Goal: Information Seeking & Learning: Learn about a topic

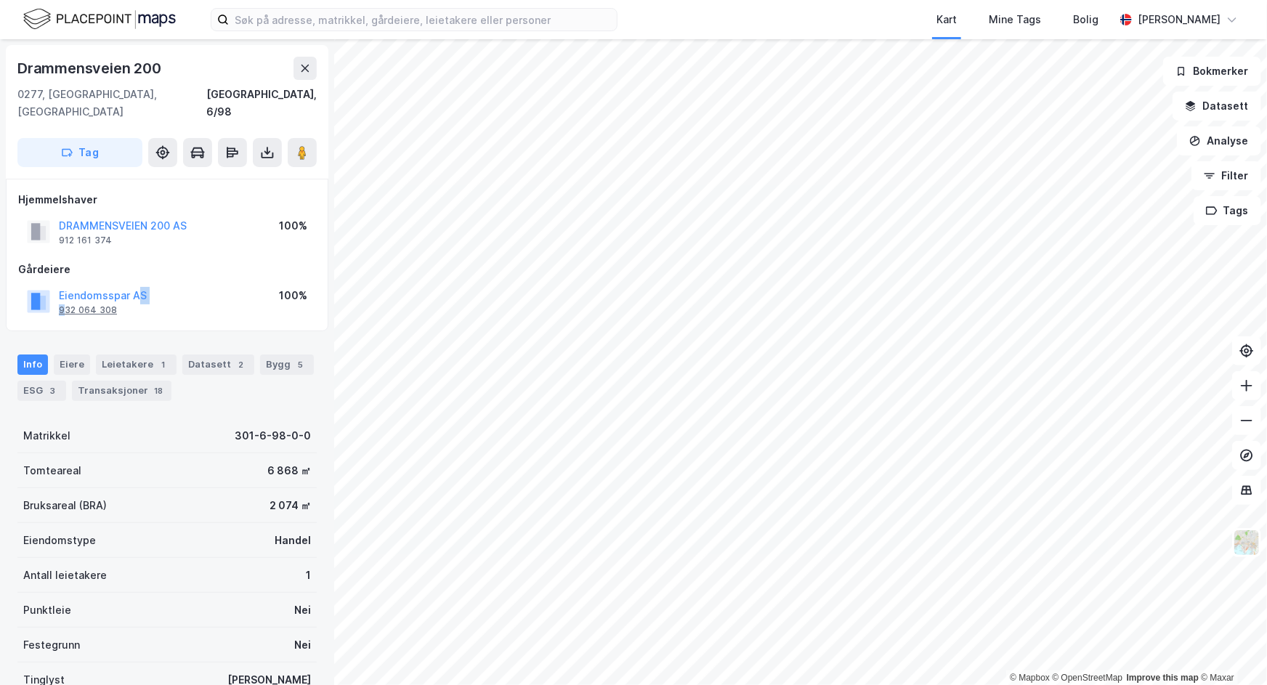
drag, startPoint x: 139, startPoint y: 271, endPoint x: 62, endPoint y: 289, distance: 79.8
click at [62, 289] on div "Eiendomsspar AS 932 064 308" at bounding box center [103, 301] width 88 height 29
click at [1, 310] on div "Drammensveien 200 0277, Oslo, Oslo Oslo, 6/98 Tag Hjemmelshaver DRAMMENSVEIEN 2…" at bounding box center [167, 362] width 334 height 646
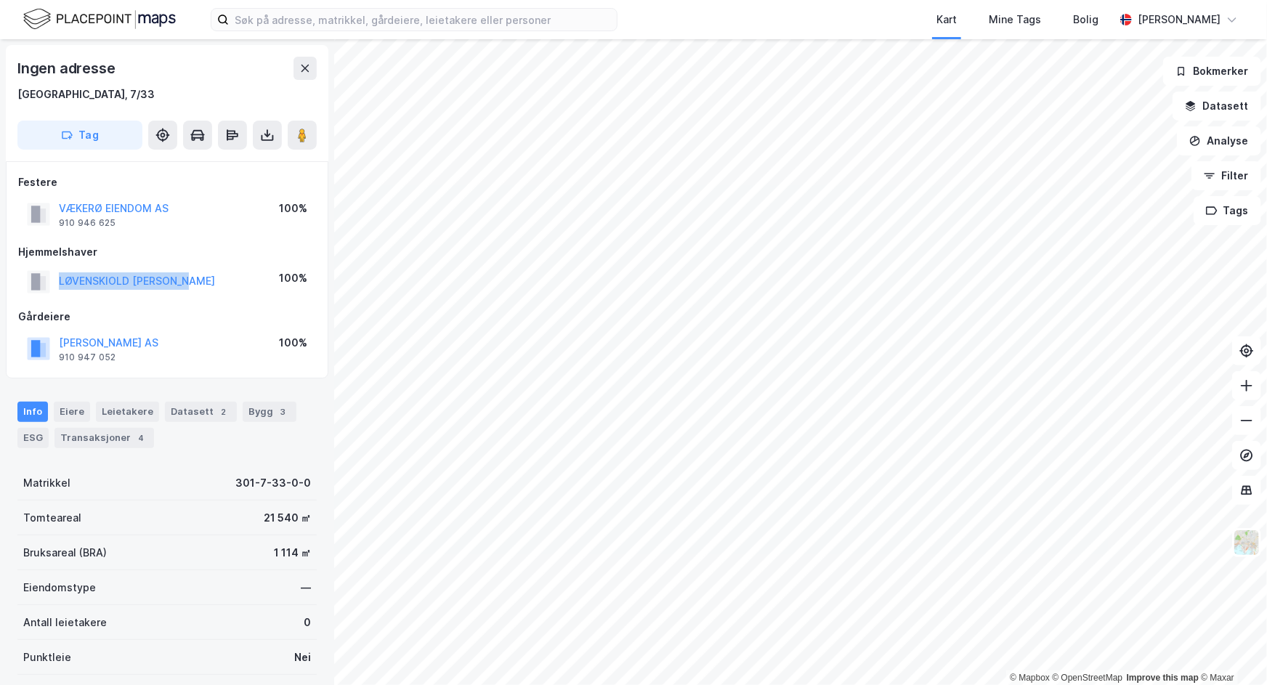
drag, startPoint x: 207, startPoint y: 280, endPoint x: 18, endPoint y: 294, distance: 189.3
click at [18, 294] on div "LØVENSKIOLD CARL OTTO 100%" at bounding box center [167, 282] width 298 height 30
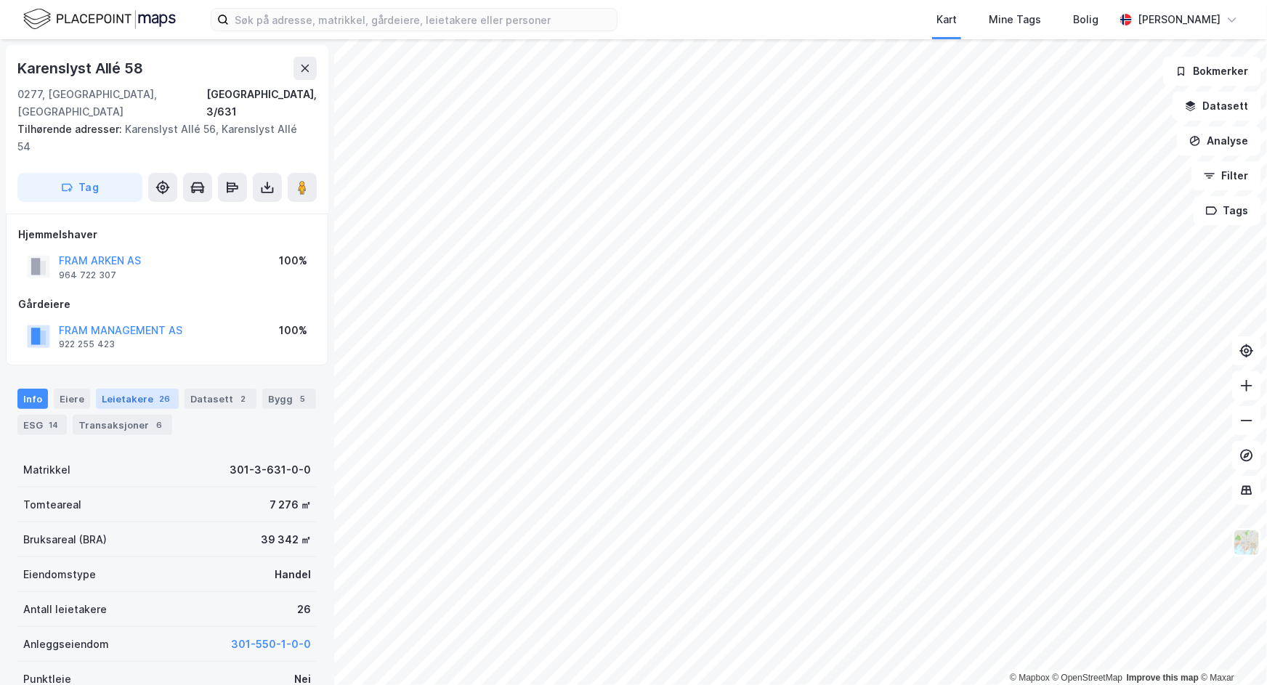
click at [156, 391] on div "26" at bounding box center [164, 398] width 17 height 15
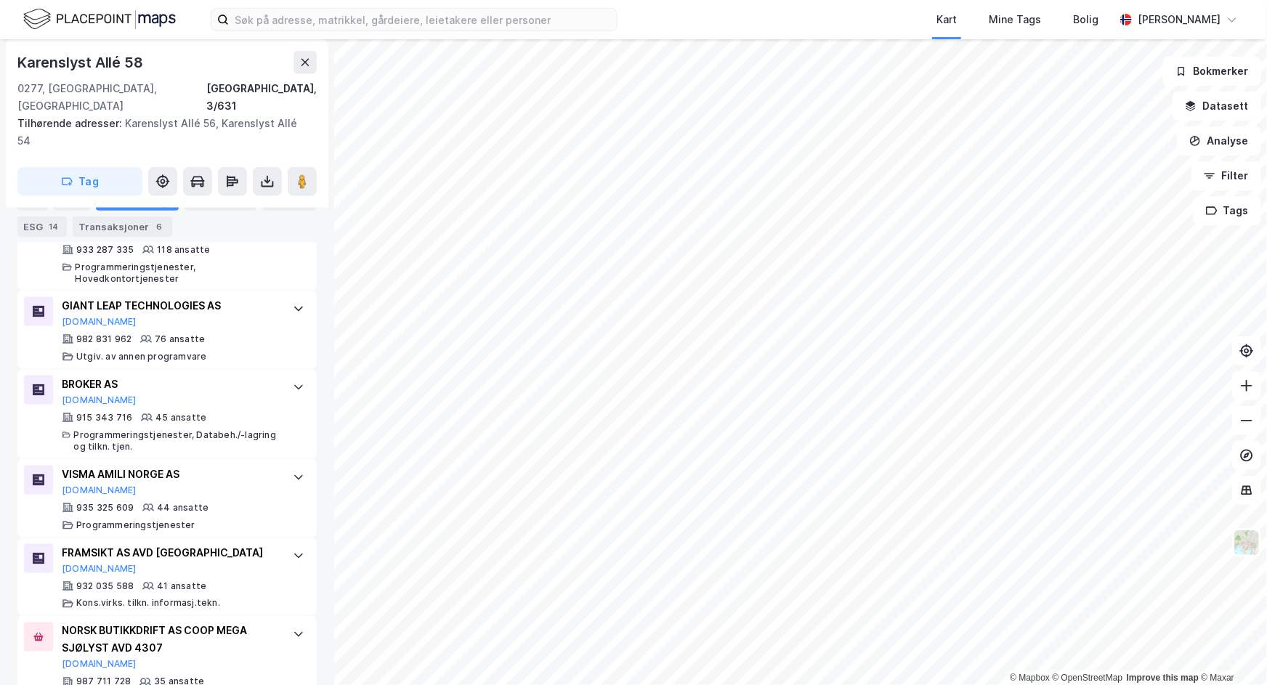
scroll to position [888, 0]
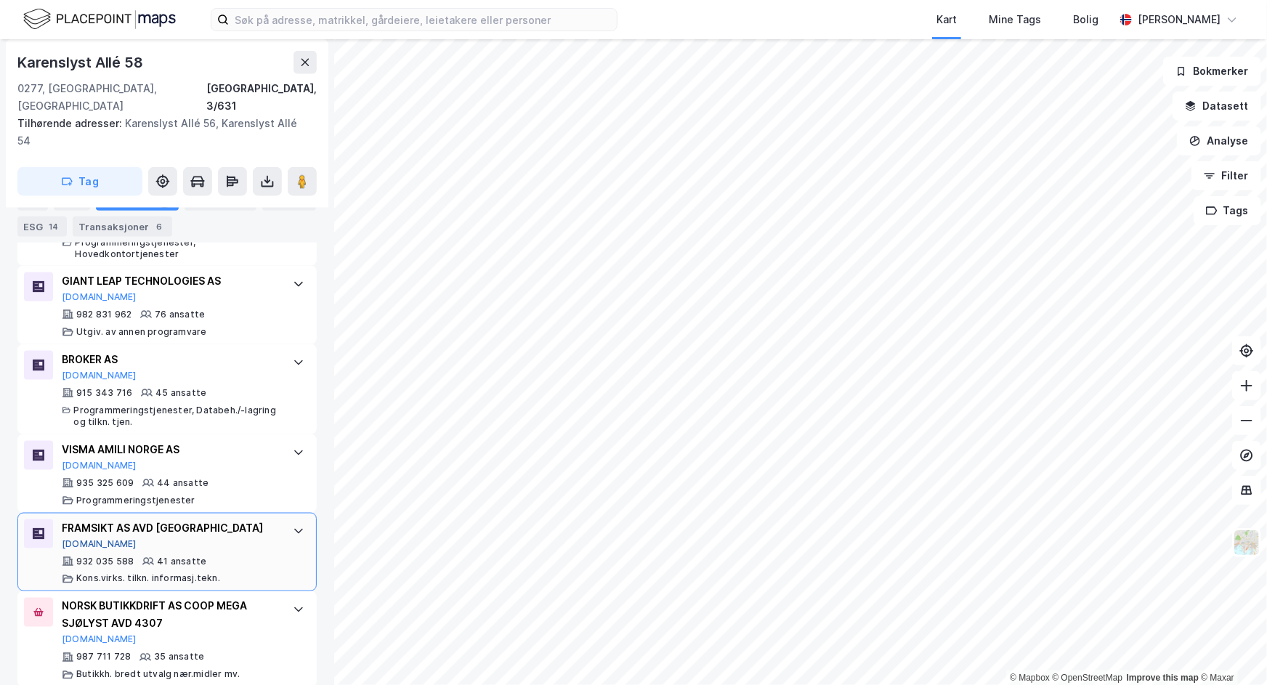
click at [89, 538] on button "Brreg.no" at bounding box center [99, 544] width 75 height 12
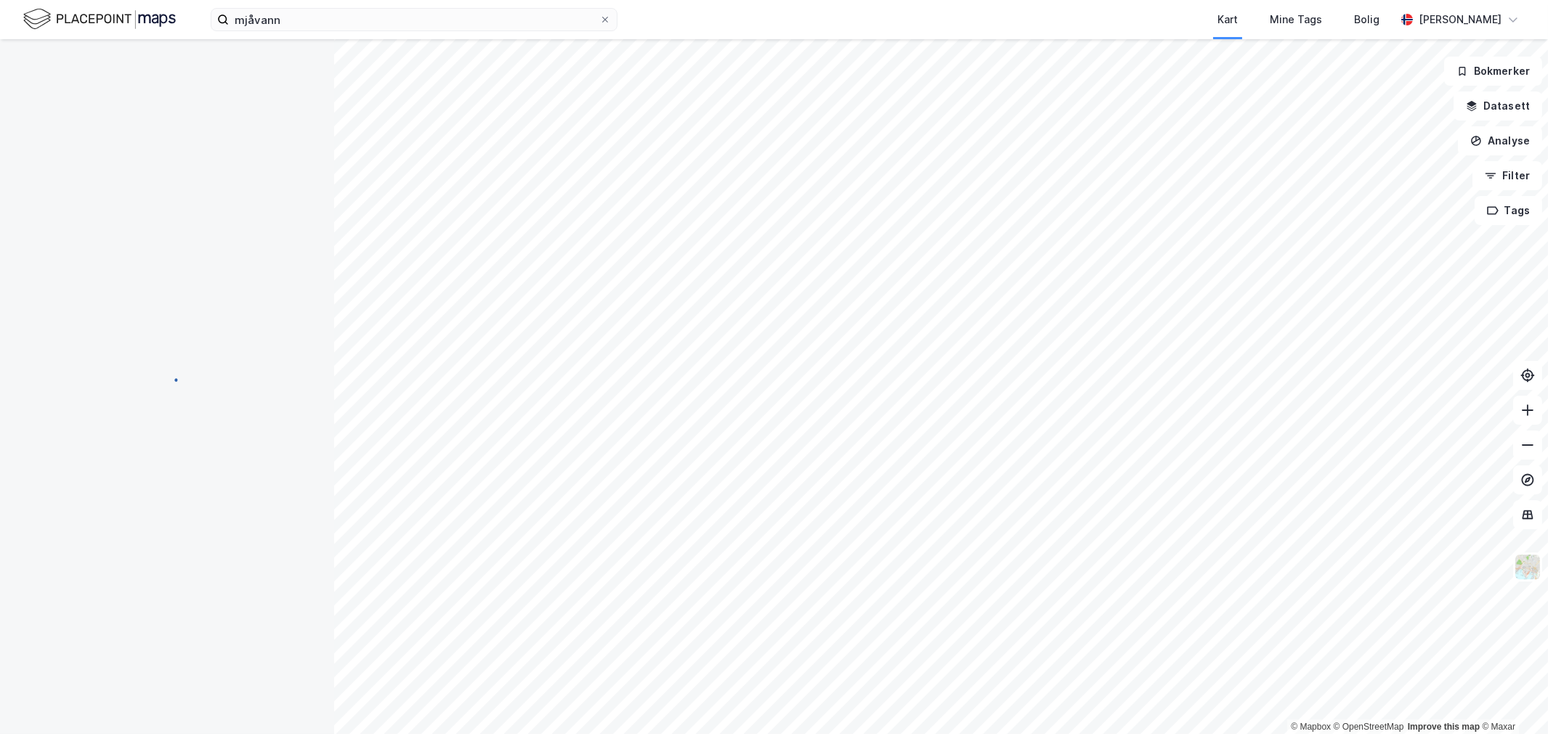
scroll to position [100, 0]
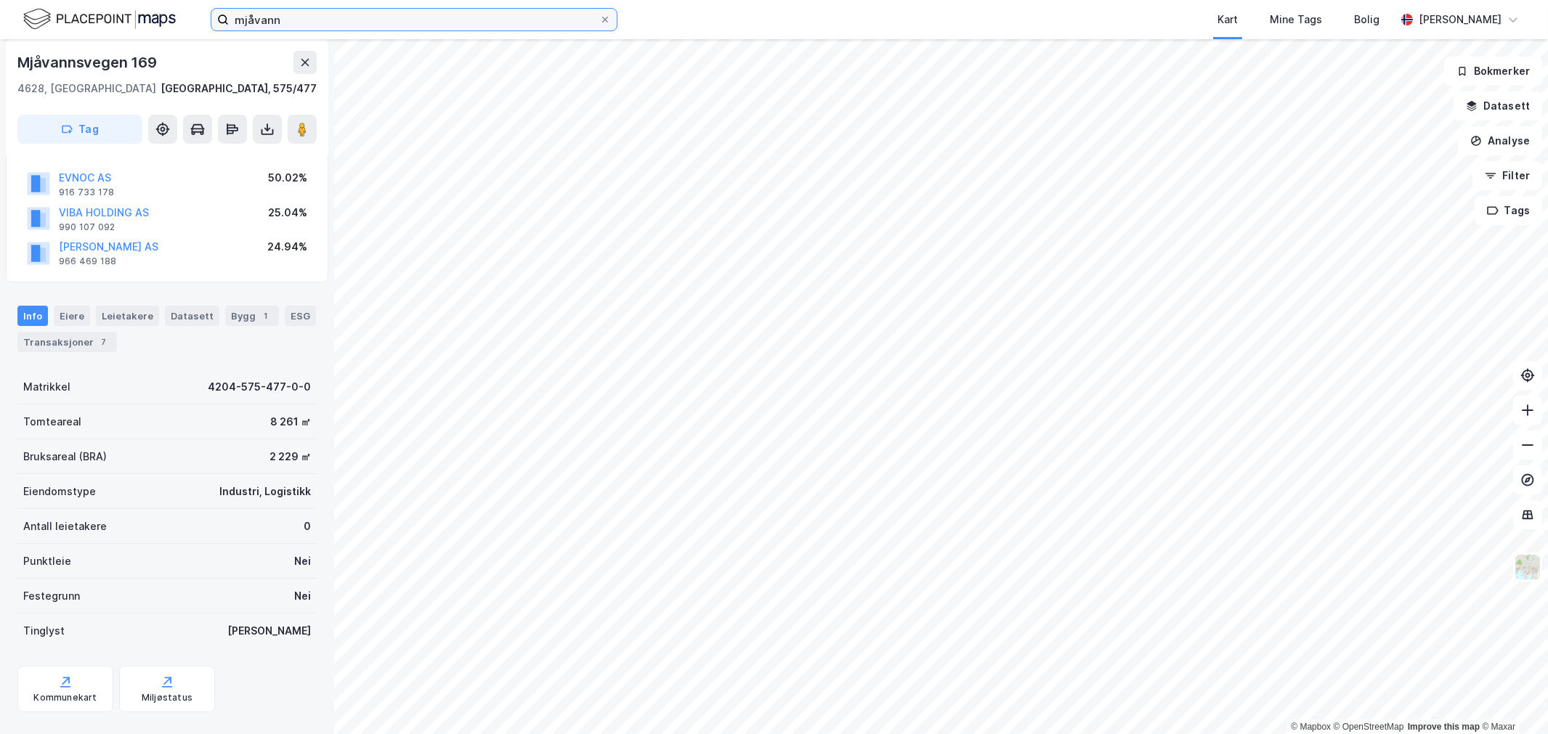
click at [417, 27] on input "mjåvann" at bounding box center [414, 20] width 370 height 22
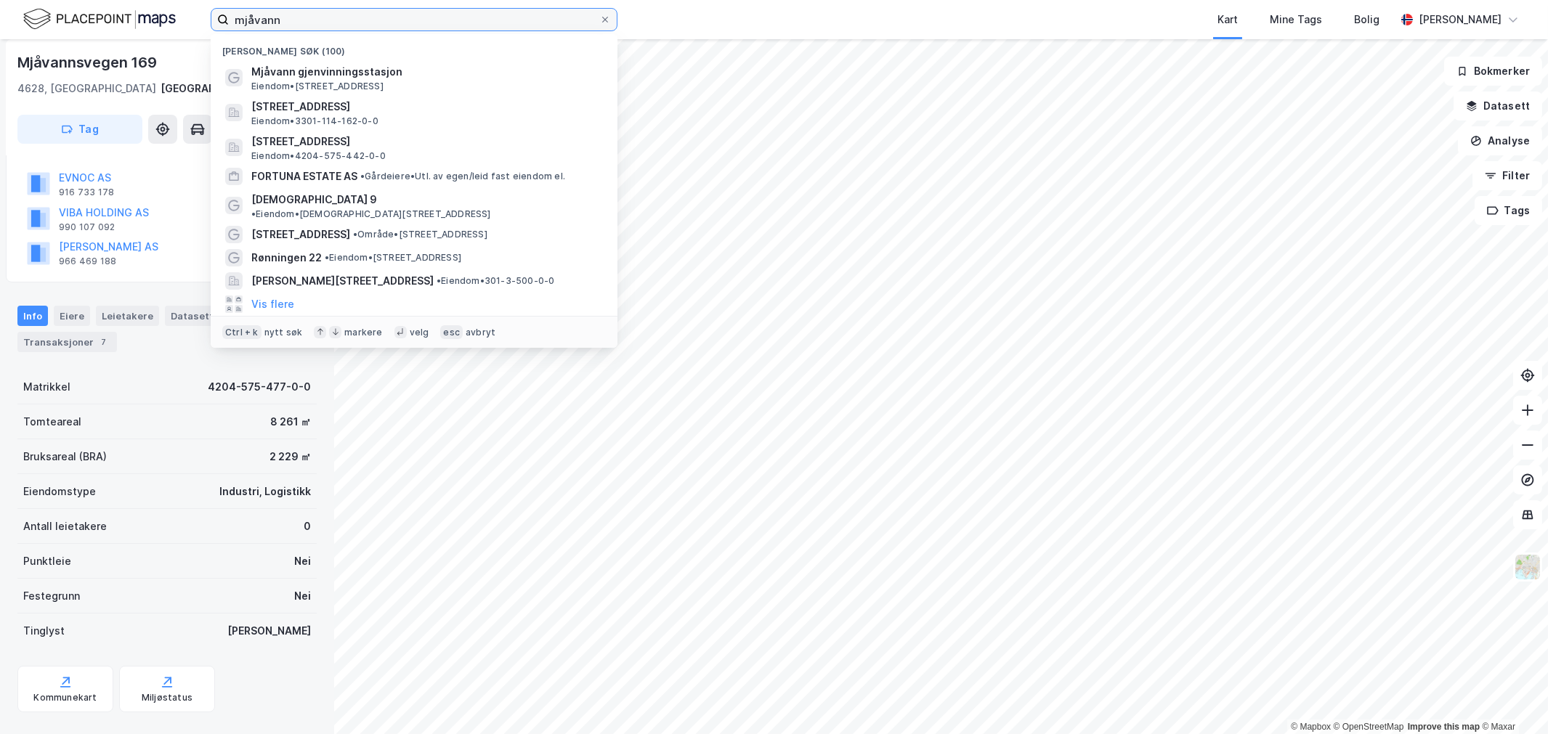
click at [418, 26] on input "mjåvann" at bounding box center [414, 20] width 370 height 22
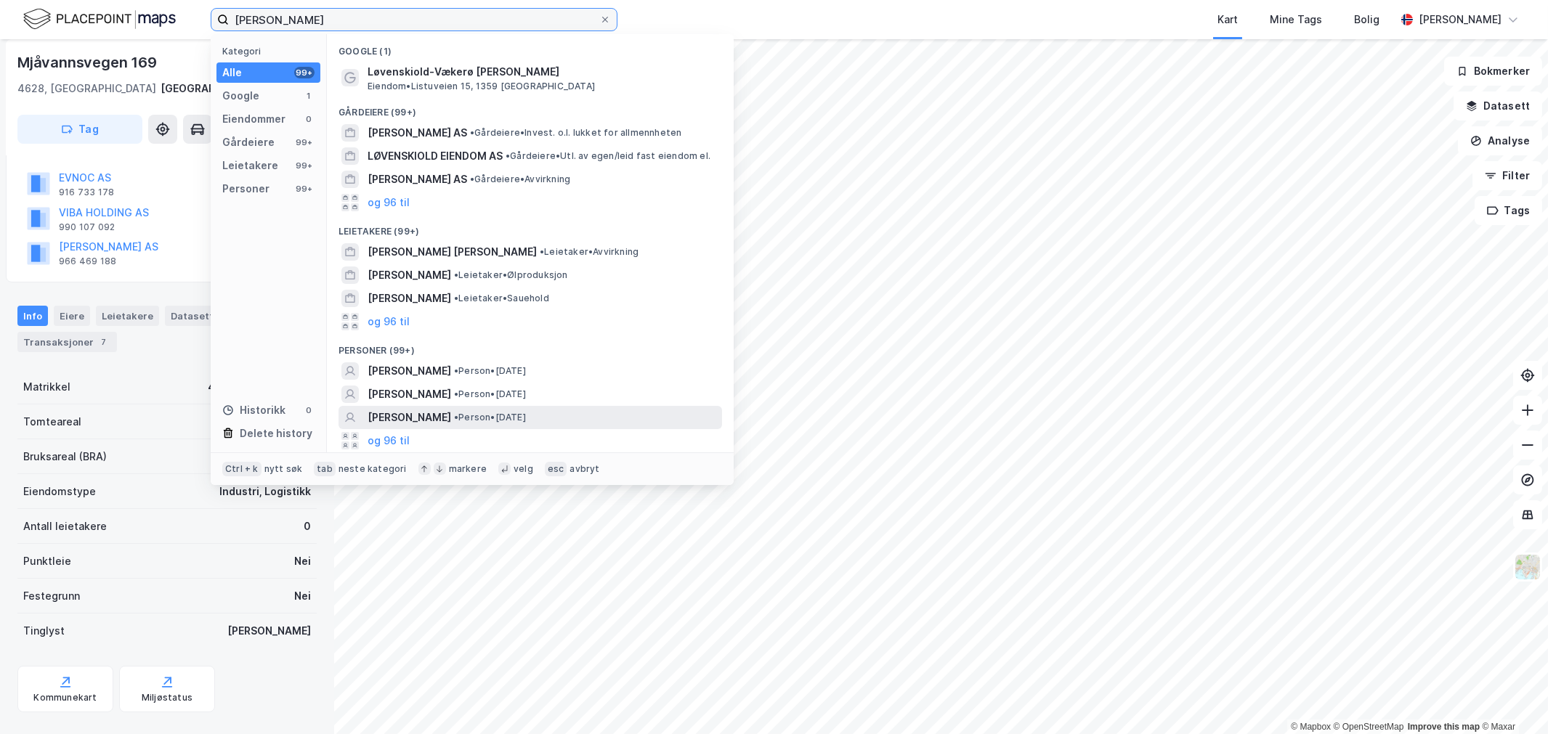
type input "[PERSON_NAME]"
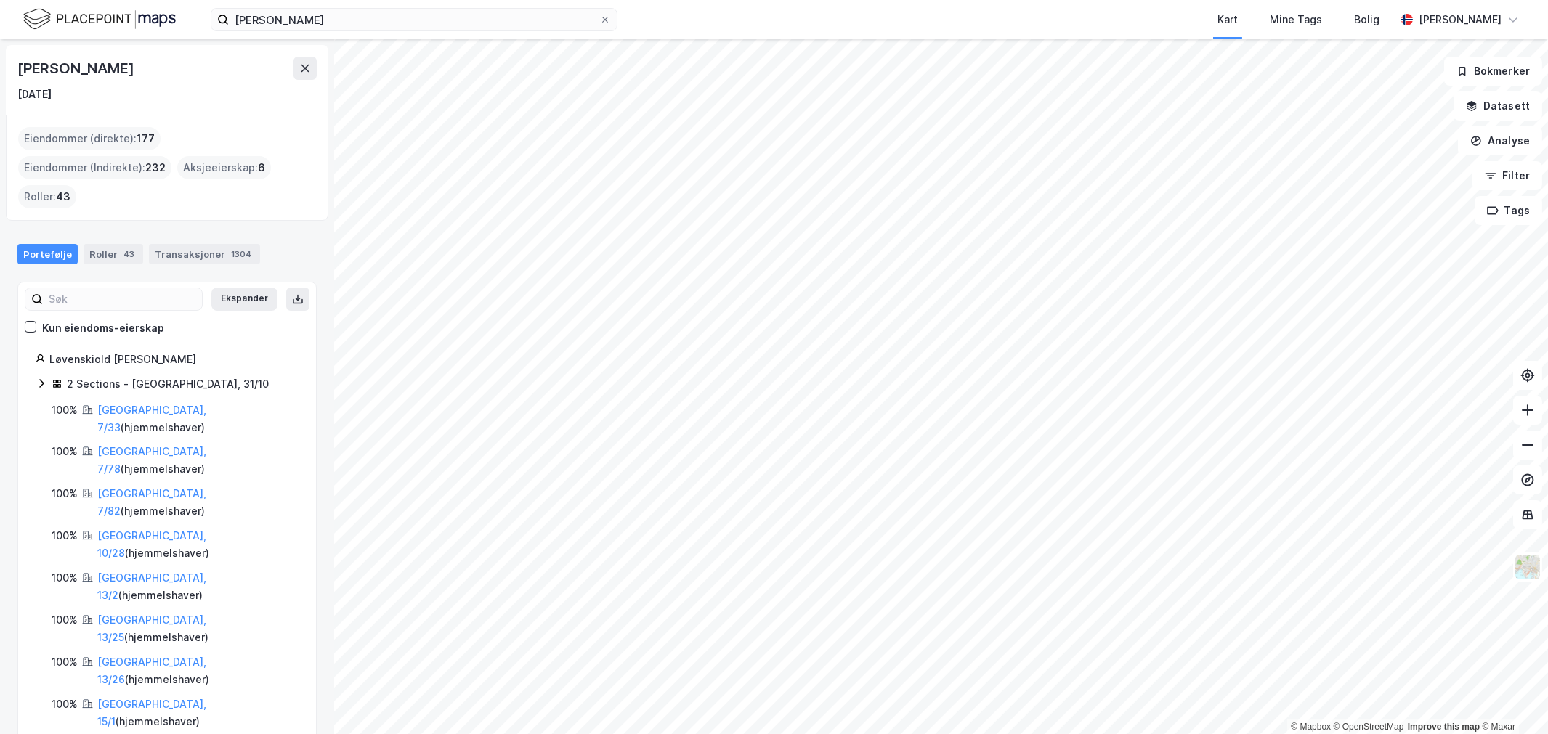
click at [171, 156] on div "Eiendommer (Indirekte) : 232" at bounding box center [94, 167] width 153 height 23
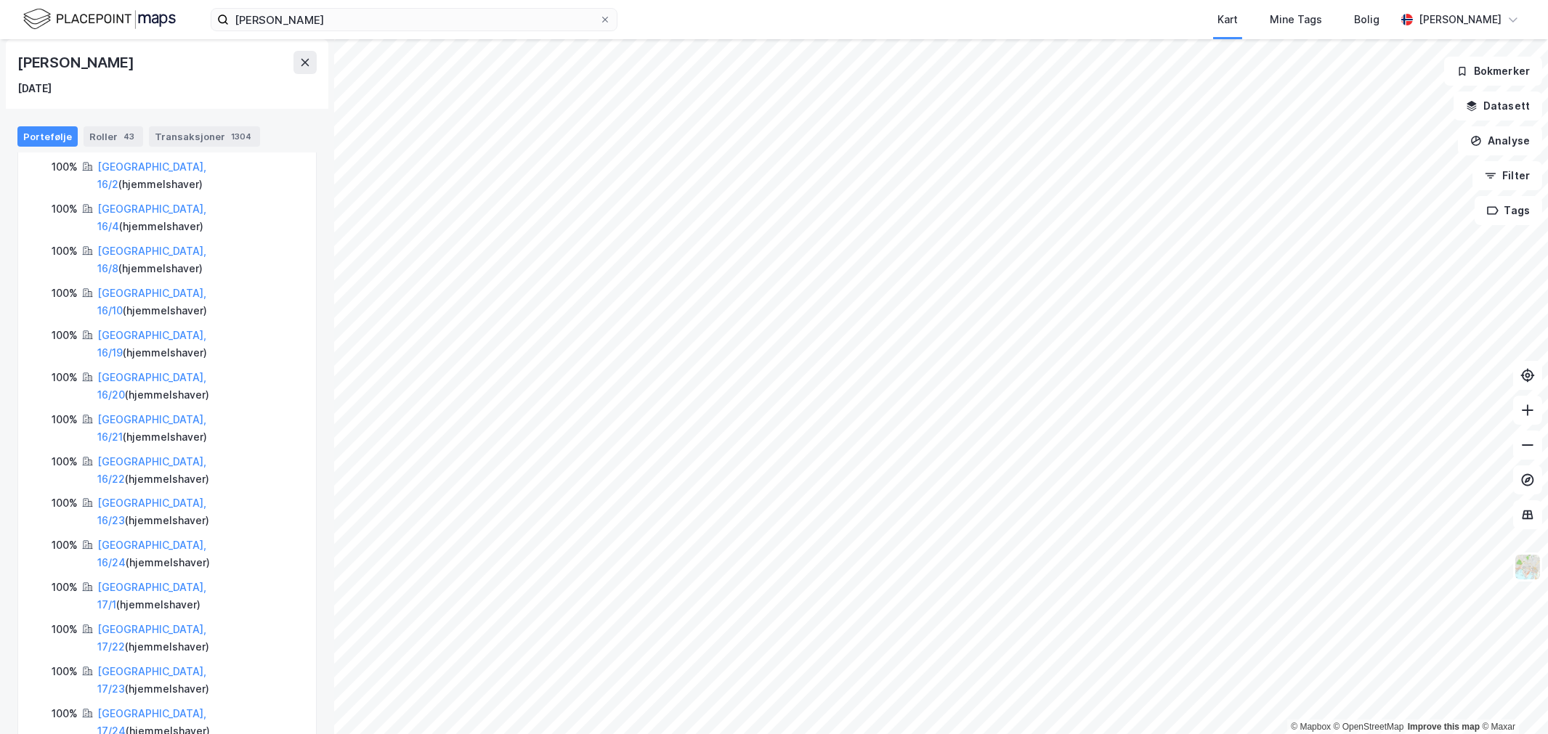
scroll to position [807, 0]
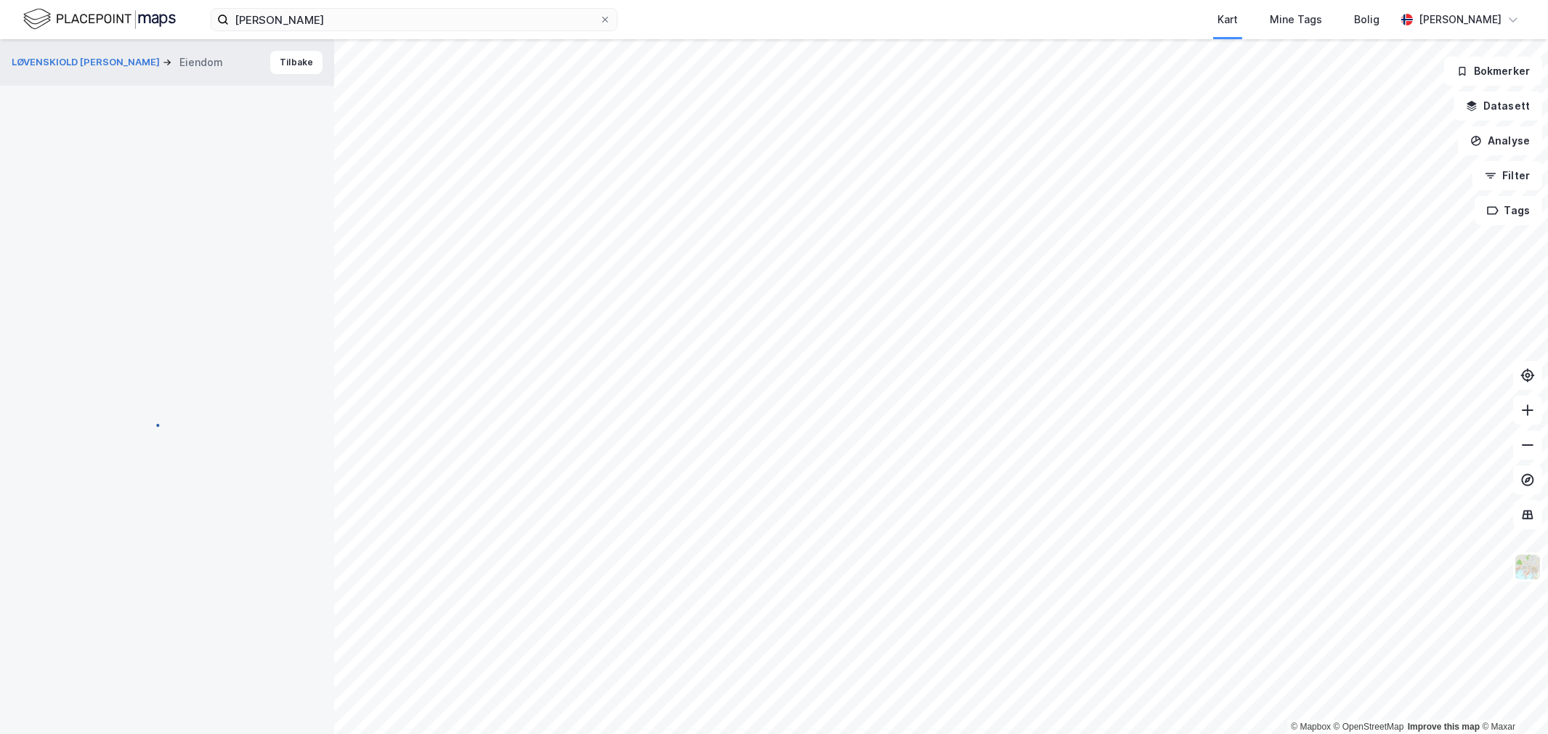
scroll to position [28, 0]
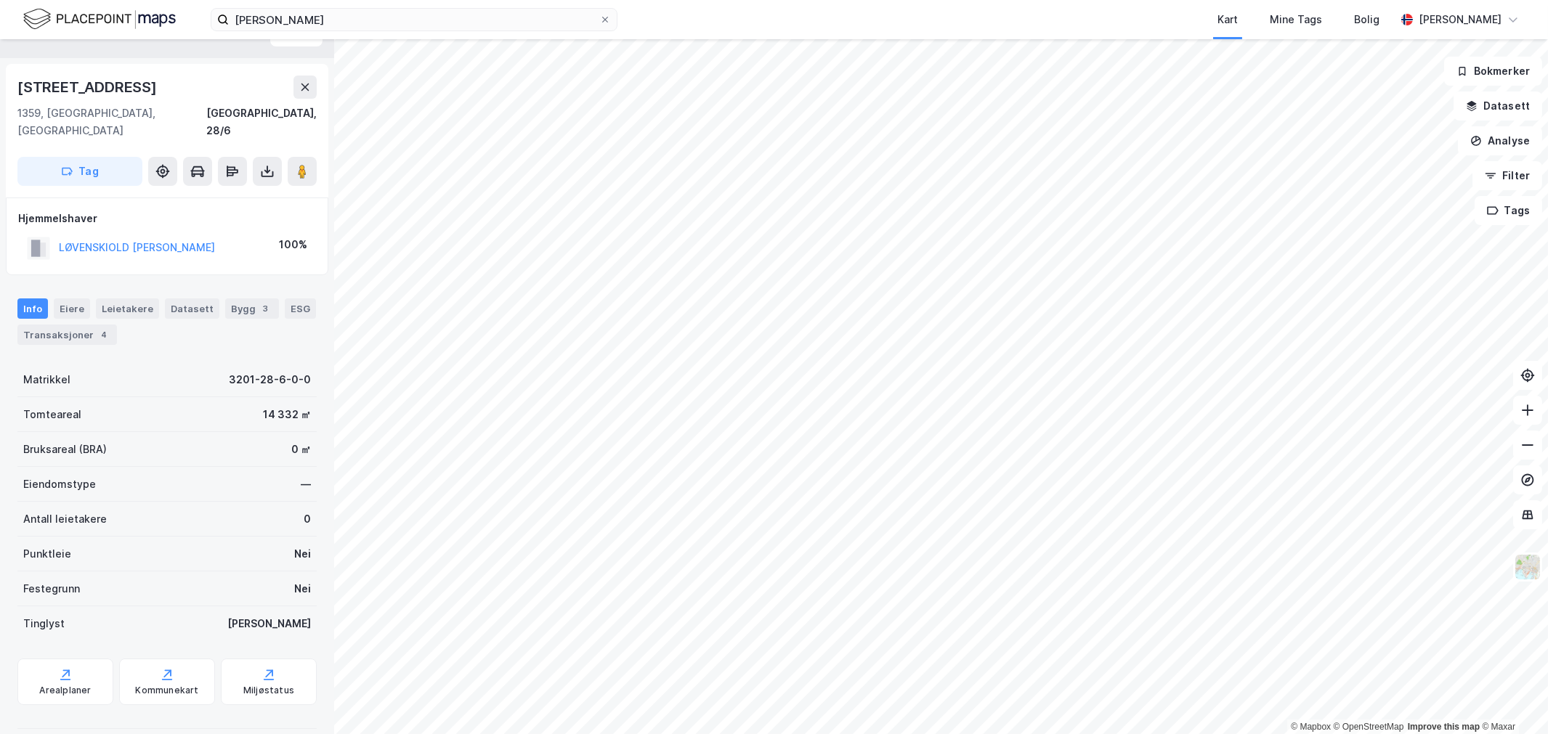
scroll to position [28, 0]
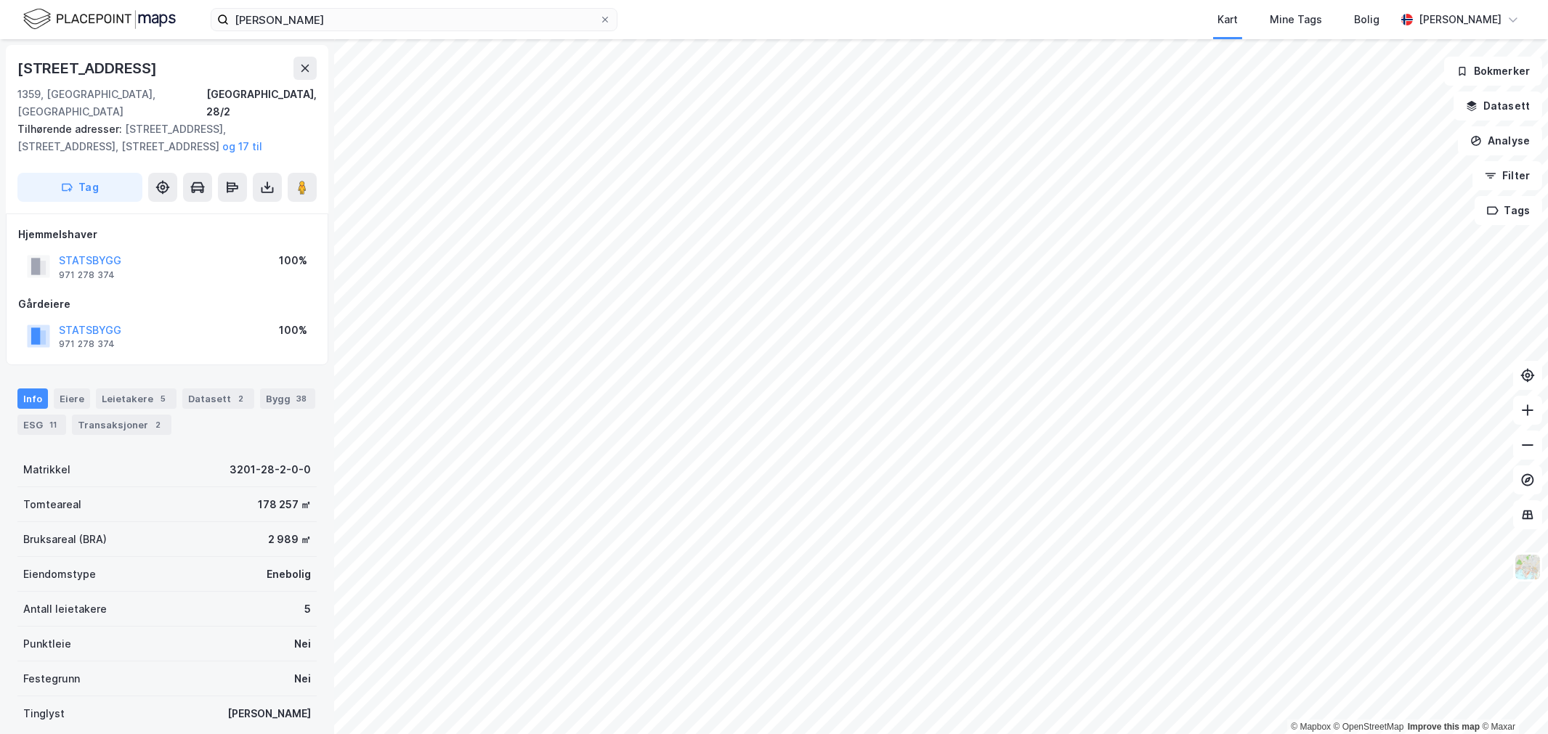
scroll to position [1, 0]
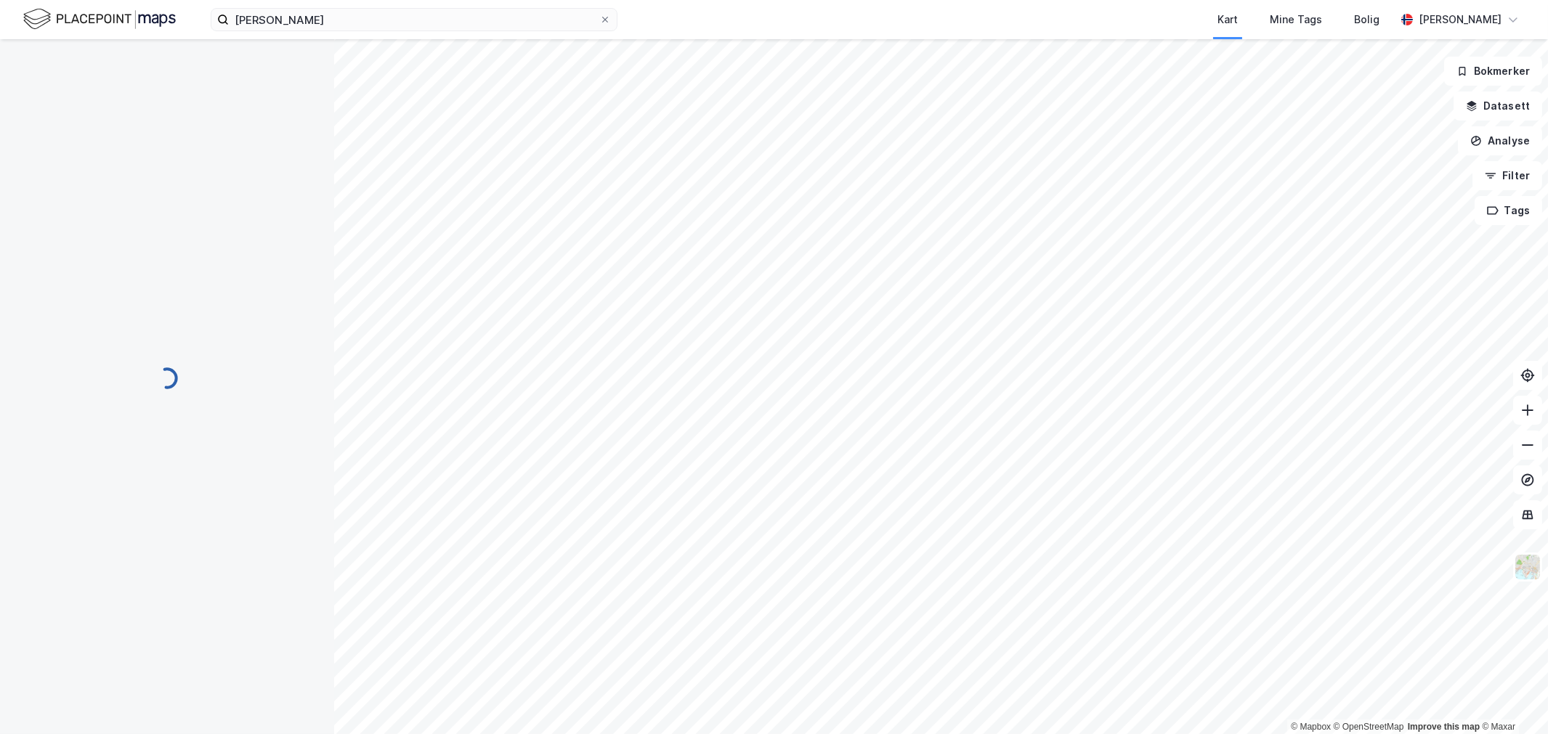
scroll to position [1, 0]
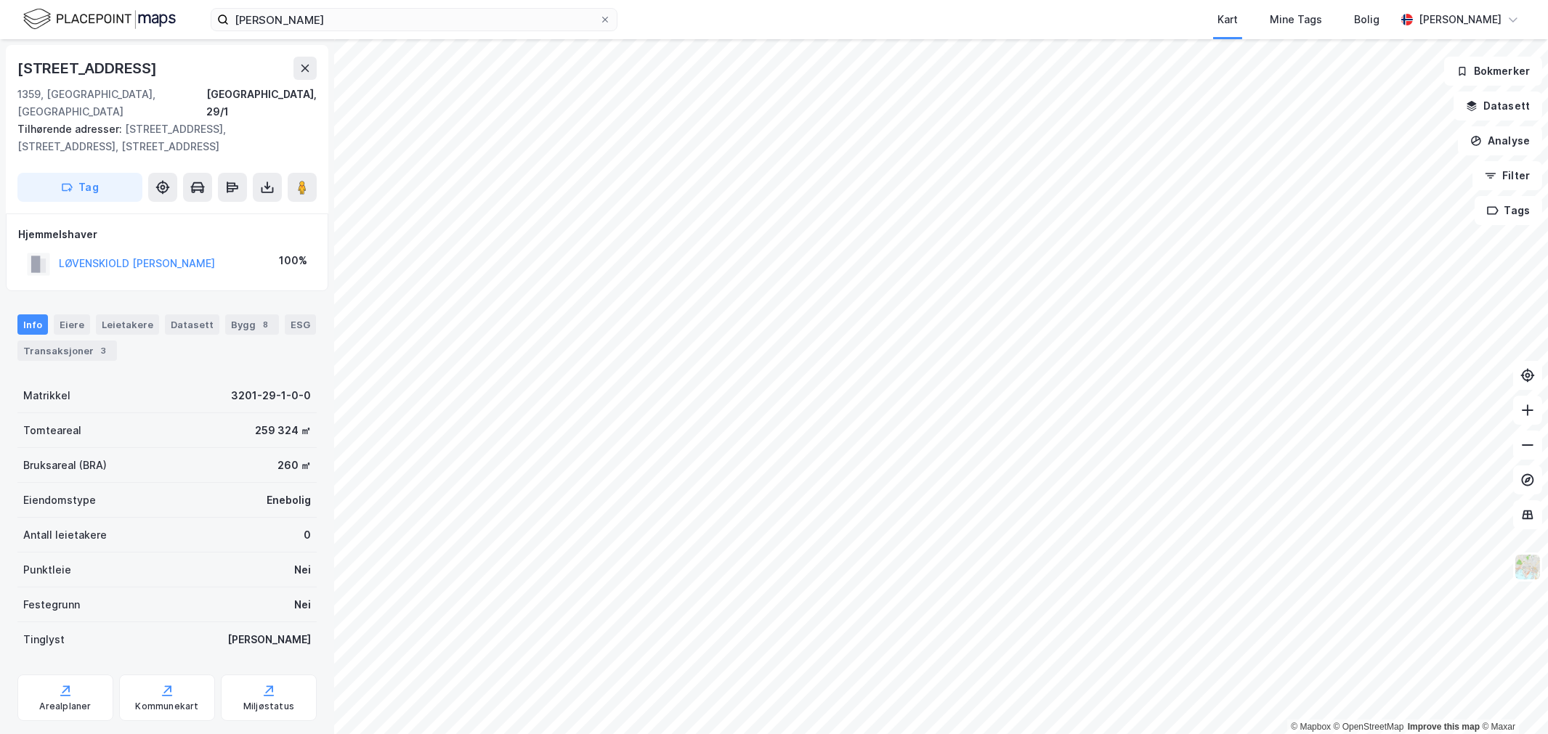
scroll to position [1, 0]
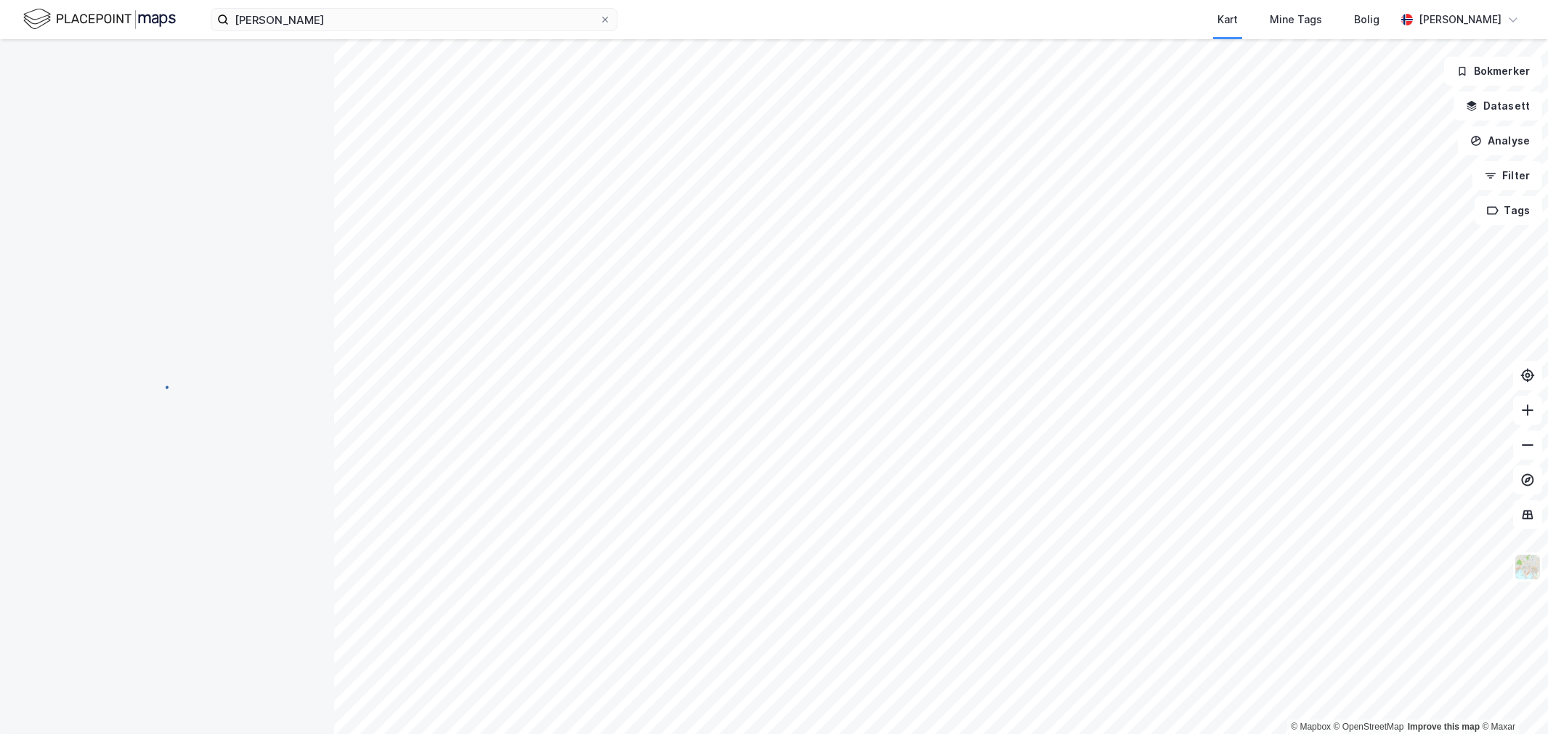
scroll to position [1, 0]
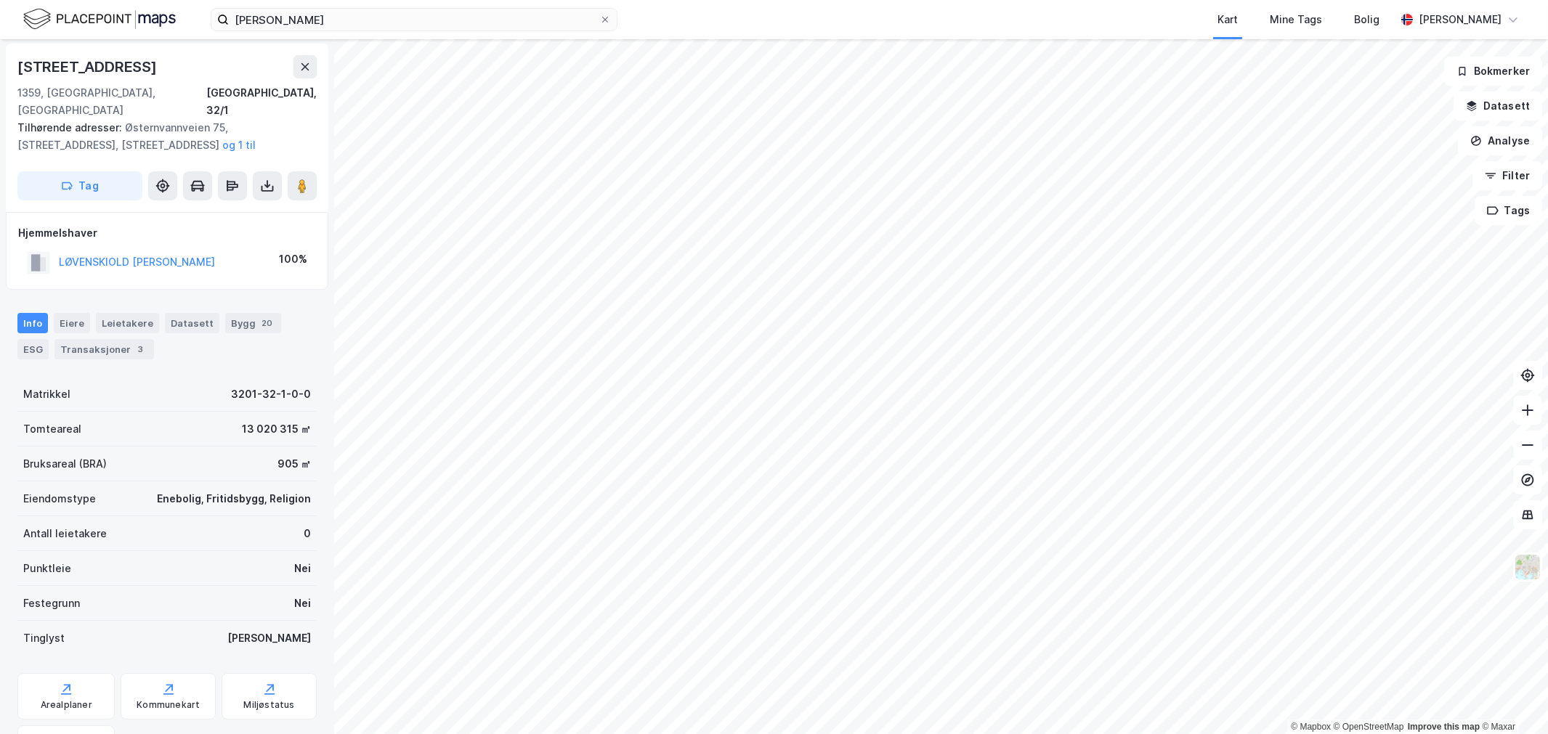
scroll to position [1, 0]
drag, startPoint x: 190, startPoint y: 415, endPoint x: 306, endPoint y: 411, distance: 116.3
click at [306, 411] on div "Østernvannveien 65 1359, Eiksmarka, Akershus Bærum, 32/1 Tilhørende adresser: Ø…" at bounding box center [167, 386] width 334 height 695
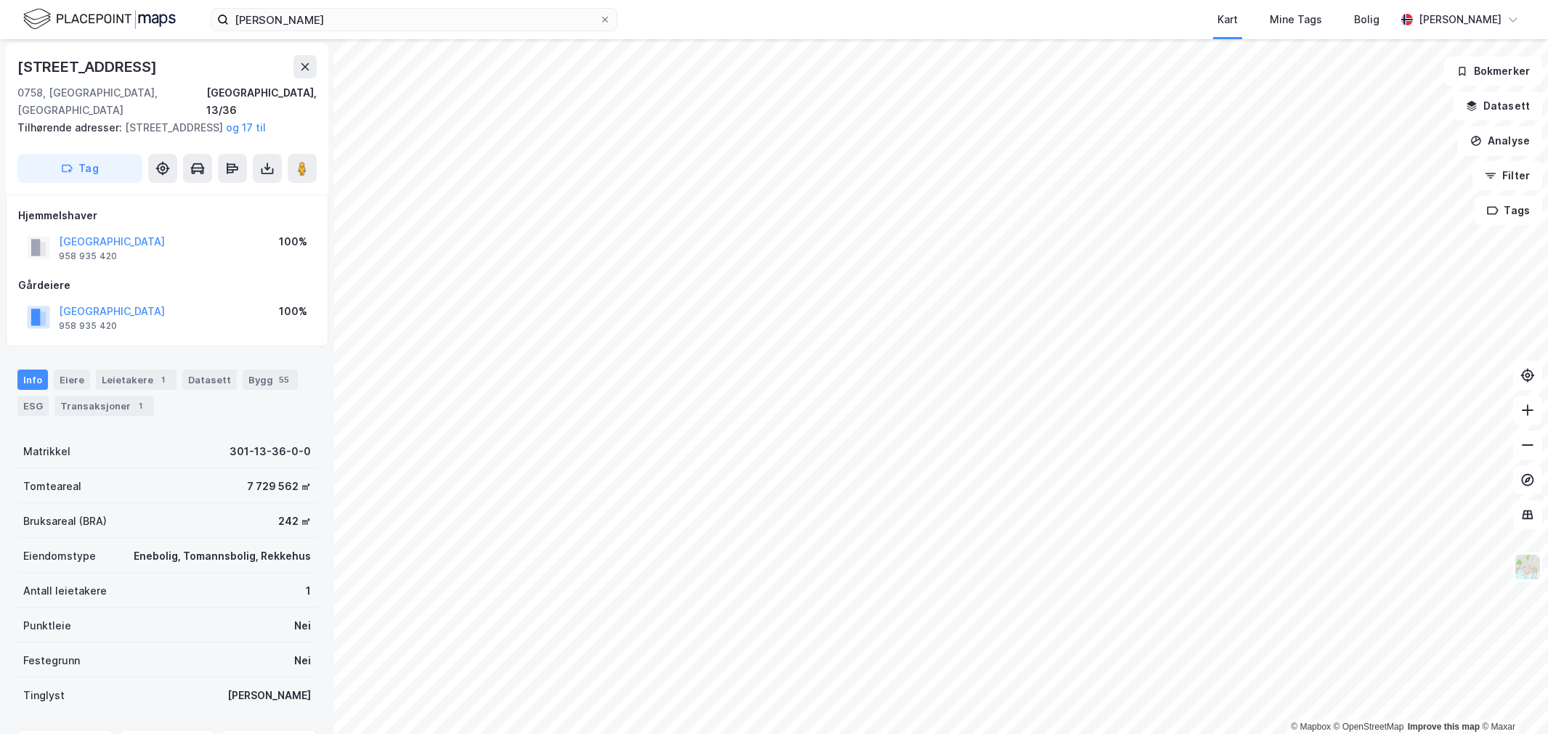
scroll to position [1, 0]
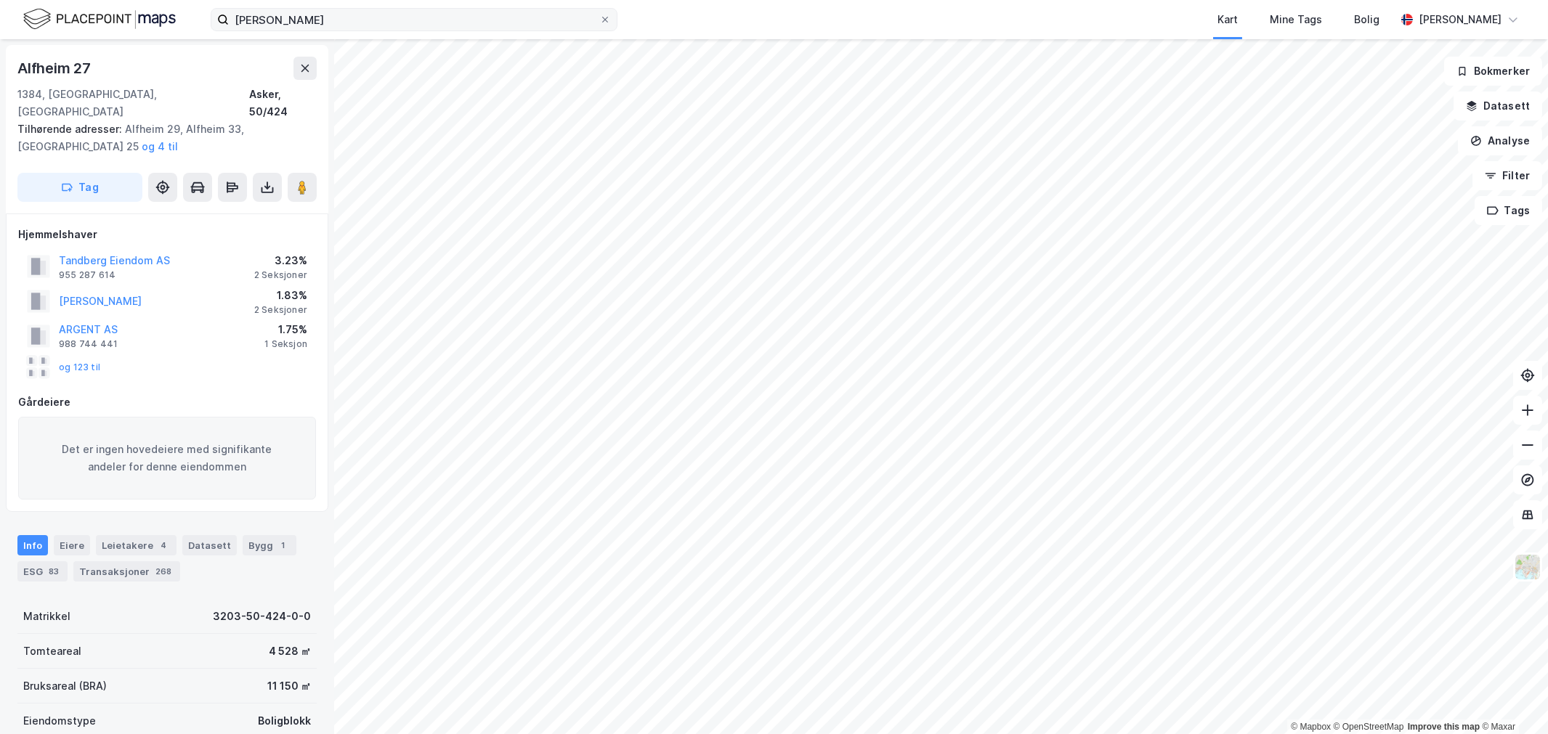
scroll to position [1, 0]
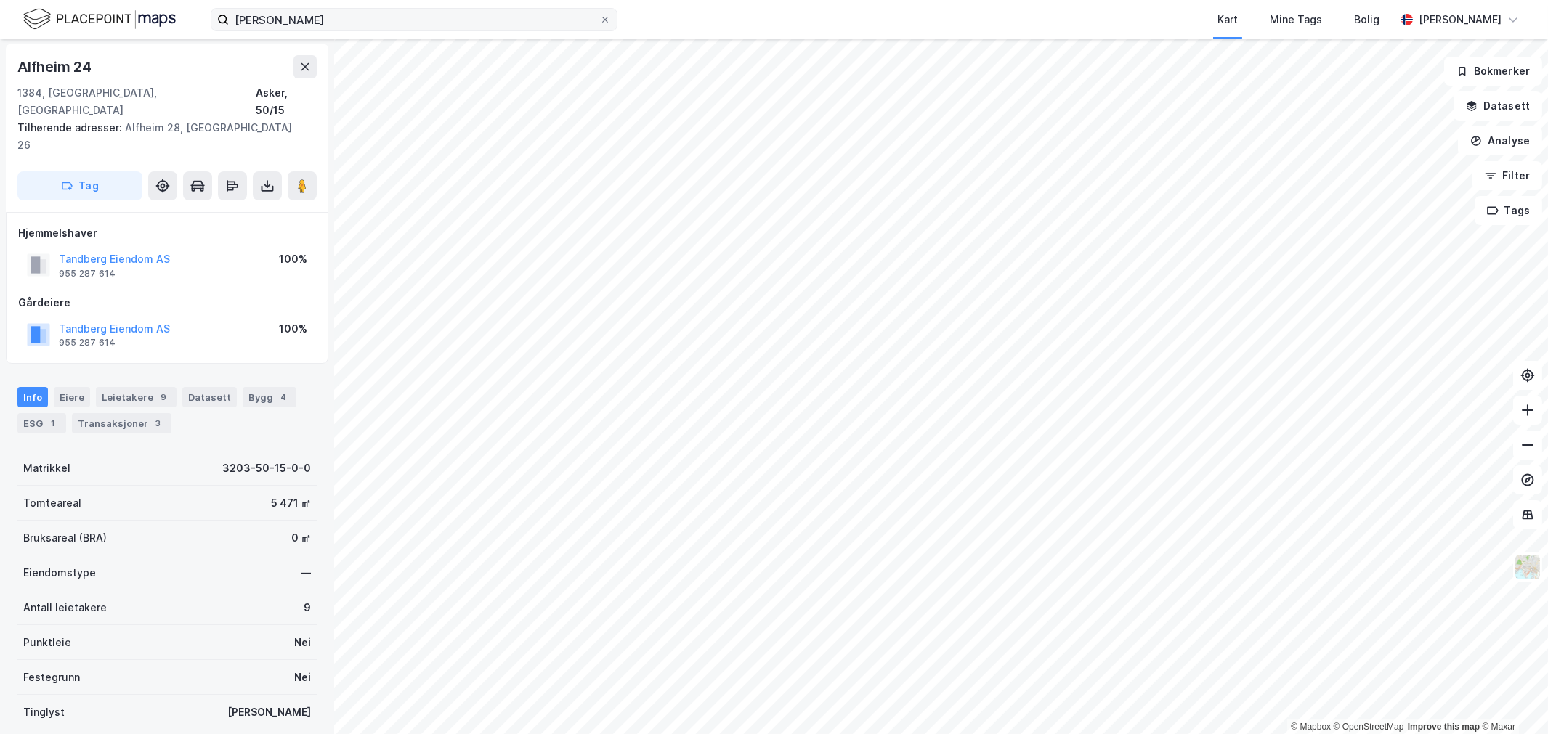
scroll to position [1, 0]
drag, startPoint x: 175, startPoint y: 219, endPoint x: 44, endPoint y: 220, distance: 131.5
click at [44, 248] on div "Tandberg Eiendom AS 955 287 614 100%" at bounding box center [167, 265] width 298 height 35
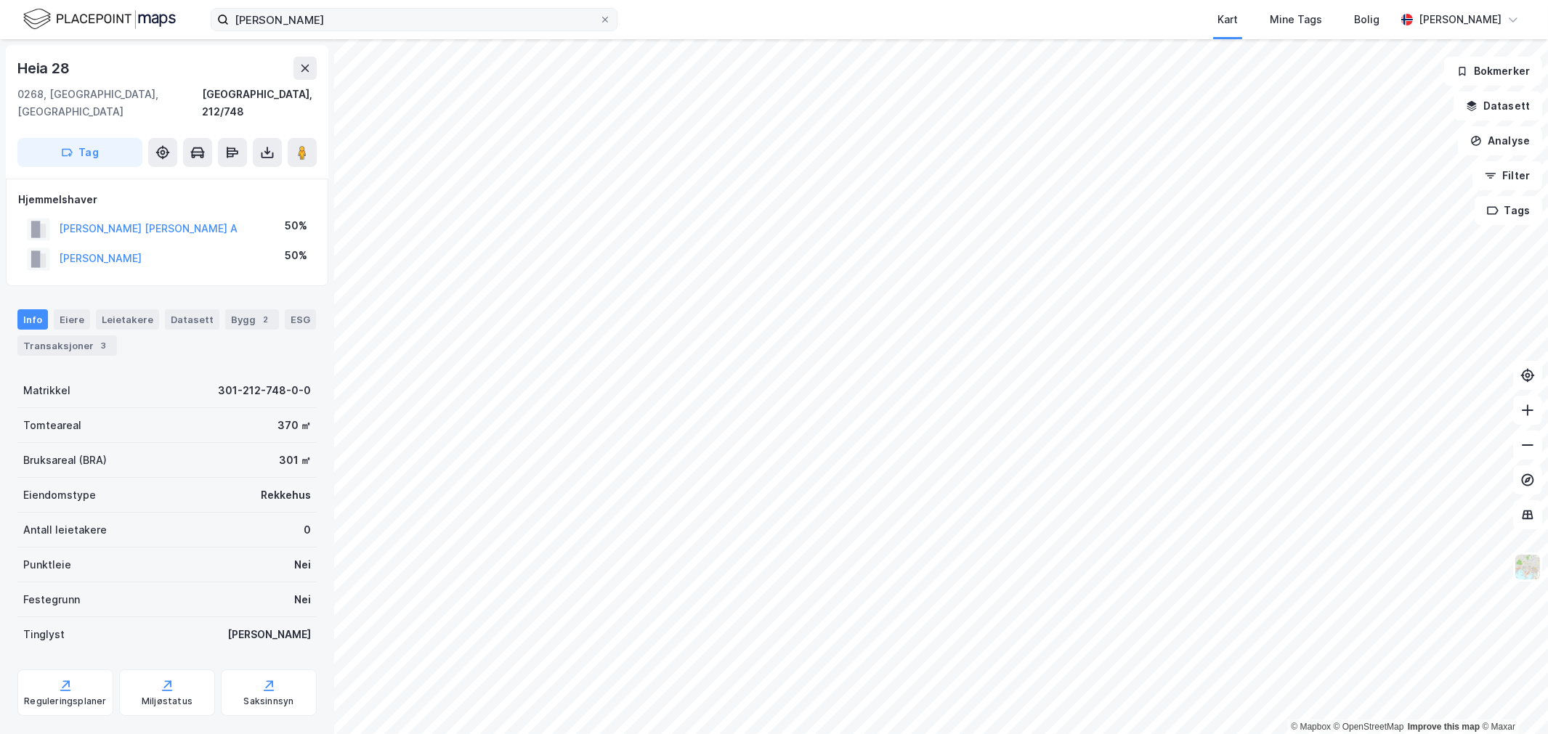
scroll to position [1, 0]
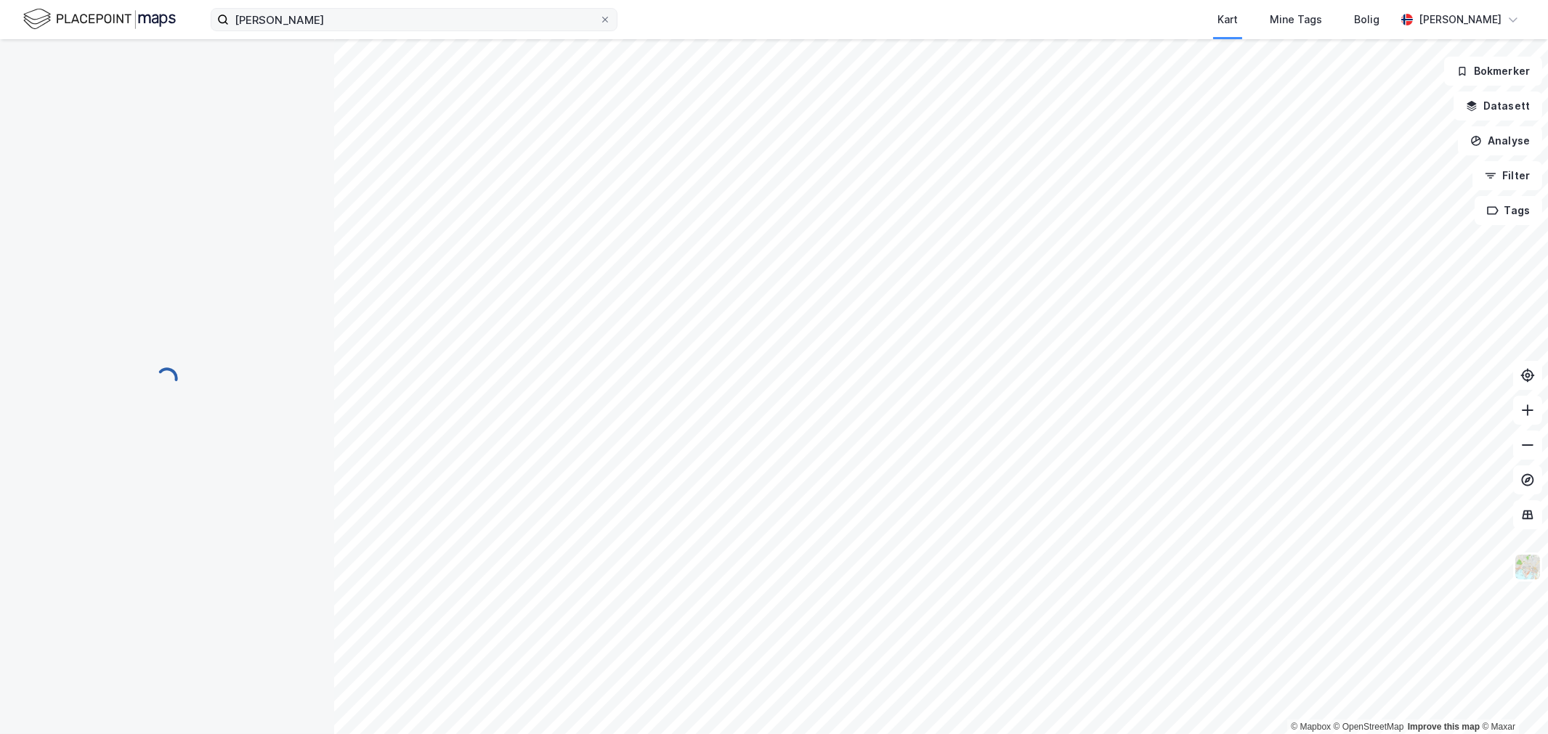
scroll to position [1, 0]
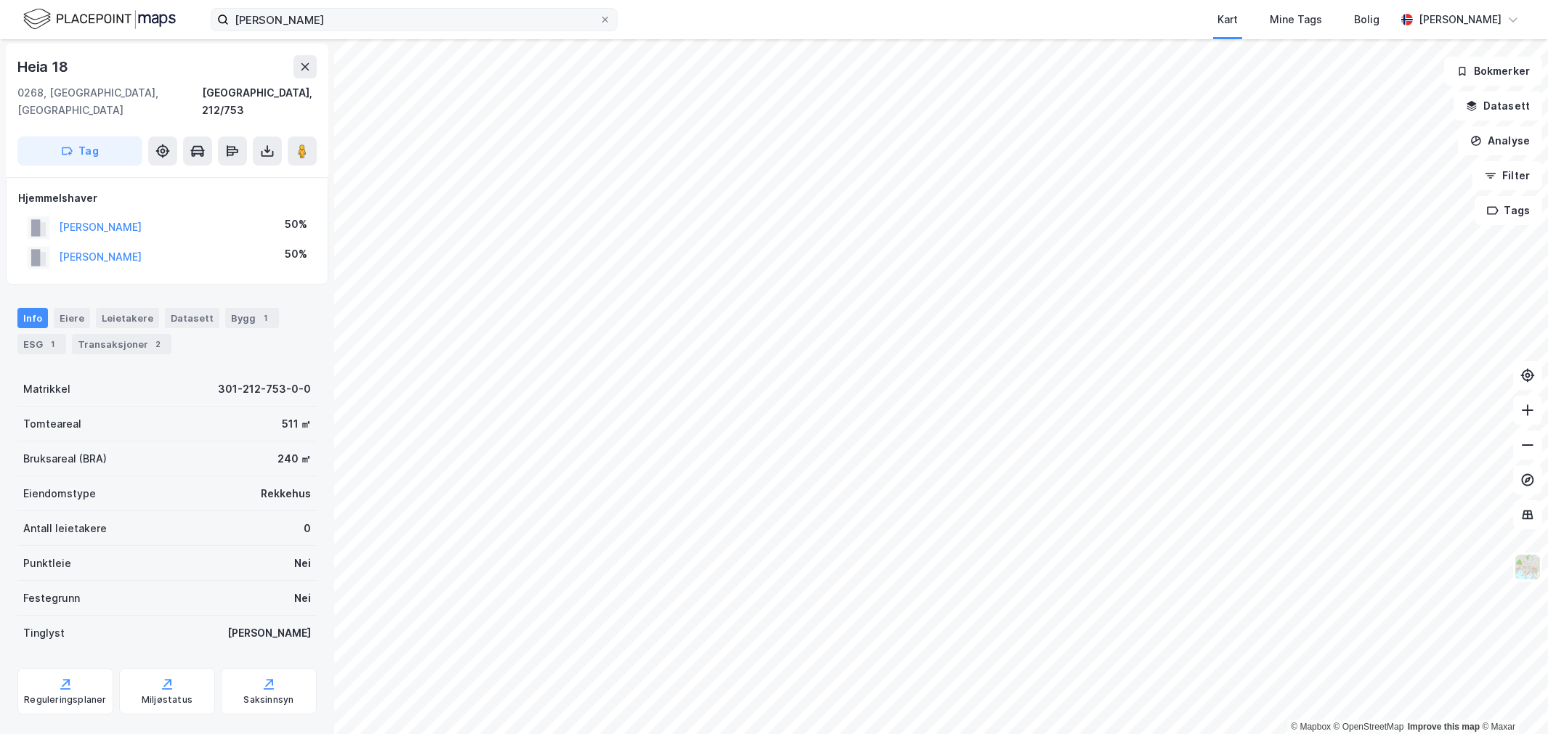
scroll to position [1, 0]
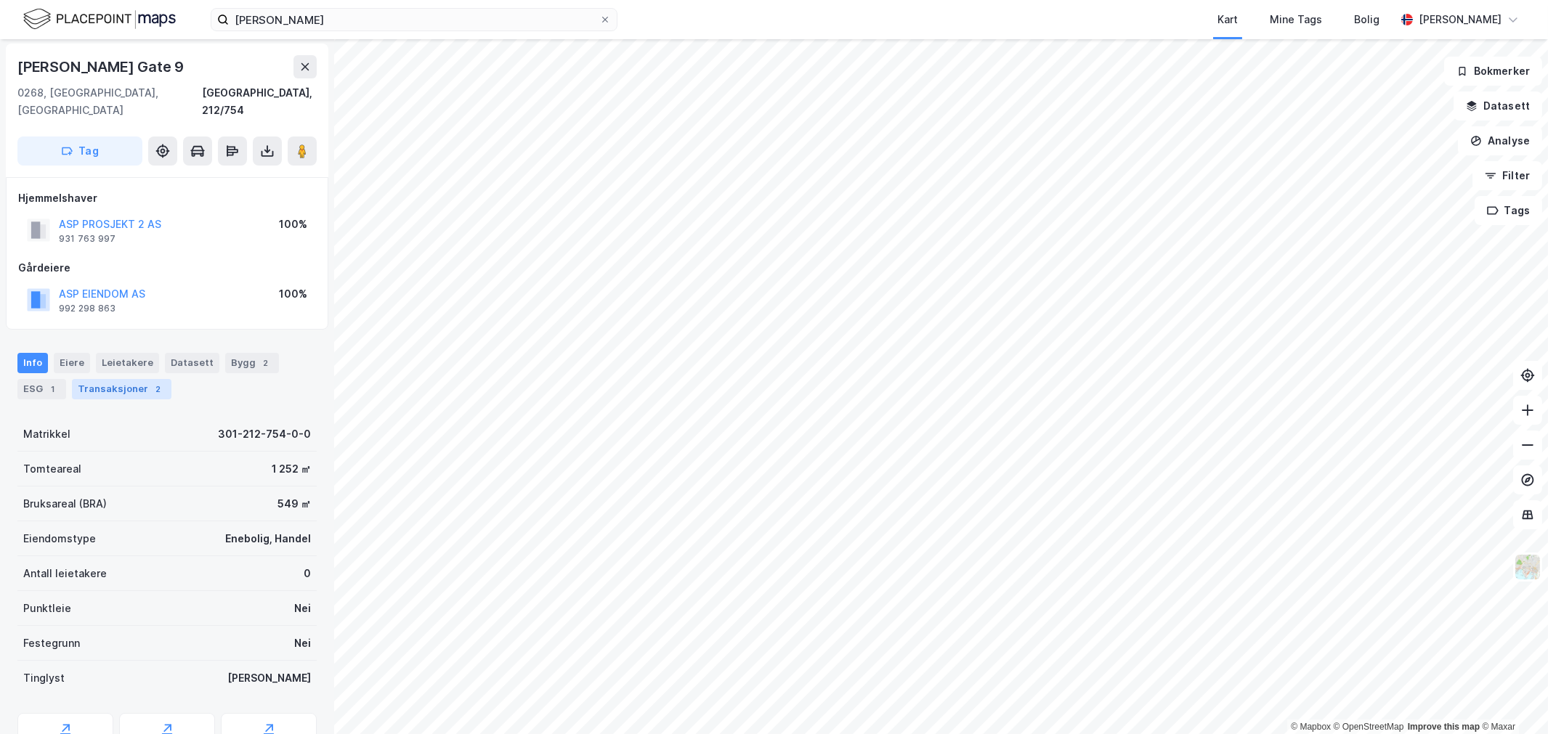
click at [105, 379] on div "Transaksjoner 2" at bounding box center [122, 389] width 100 height 20
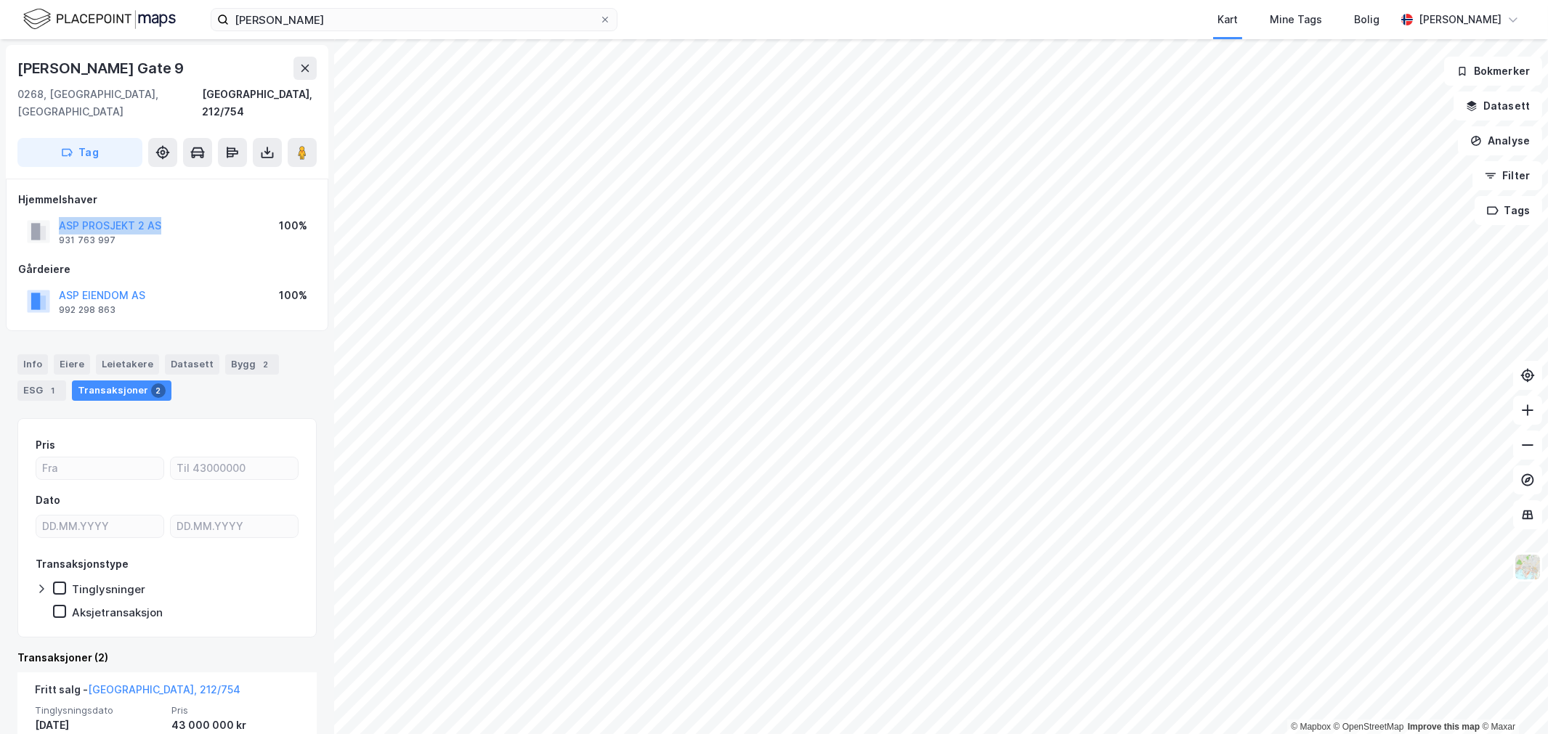
drag, startPoint x: 186, startPoint y: 212, endPoint x: 52, endPoint y: 203, distance: 133.9
click at [52, 214] on div "ASP PROSJEKT 2 AS 931 763 997 100%" at bounding box center [167, 231] width 298 height 35
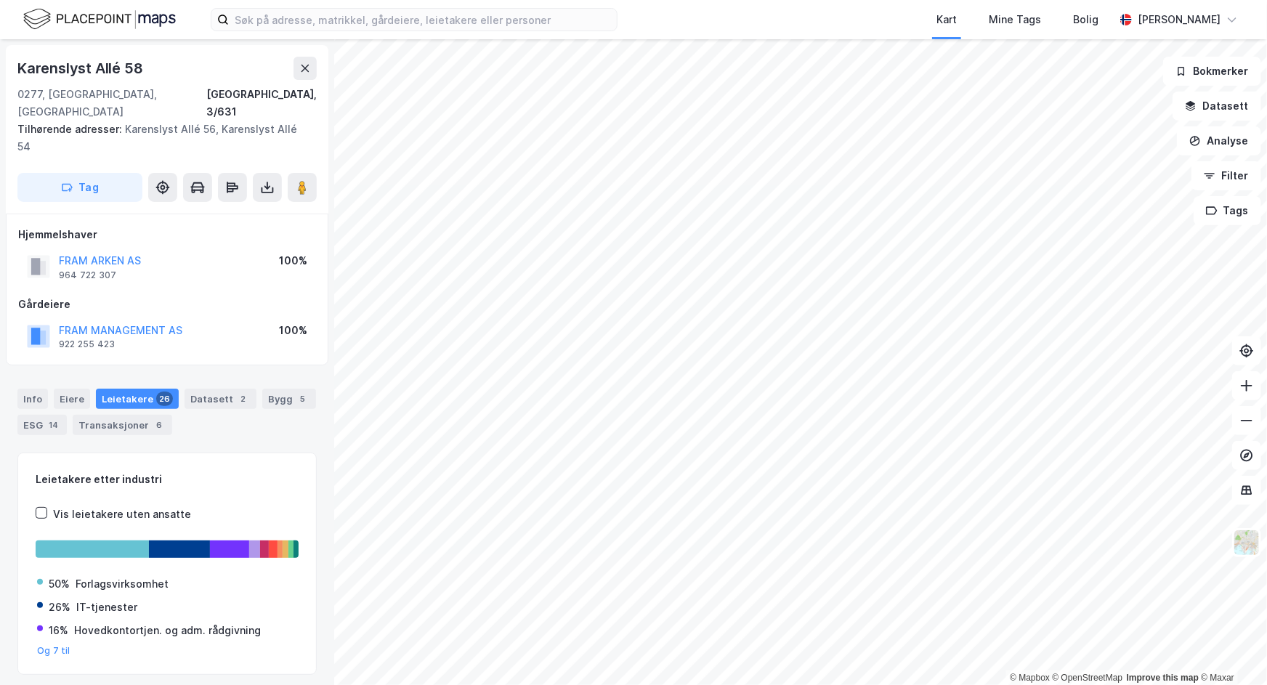
scroll to position [888, 0]
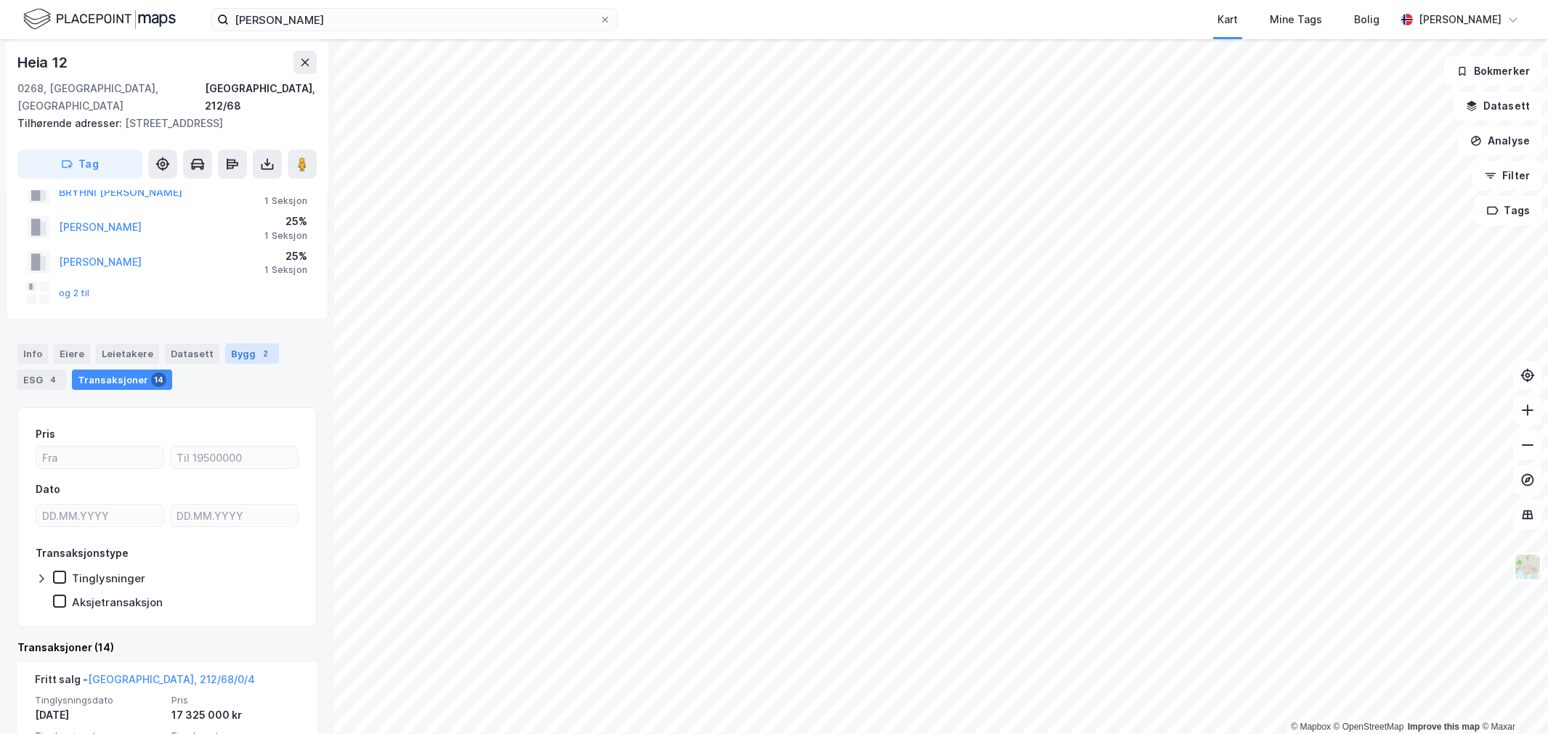
scroll to position [81, 0]
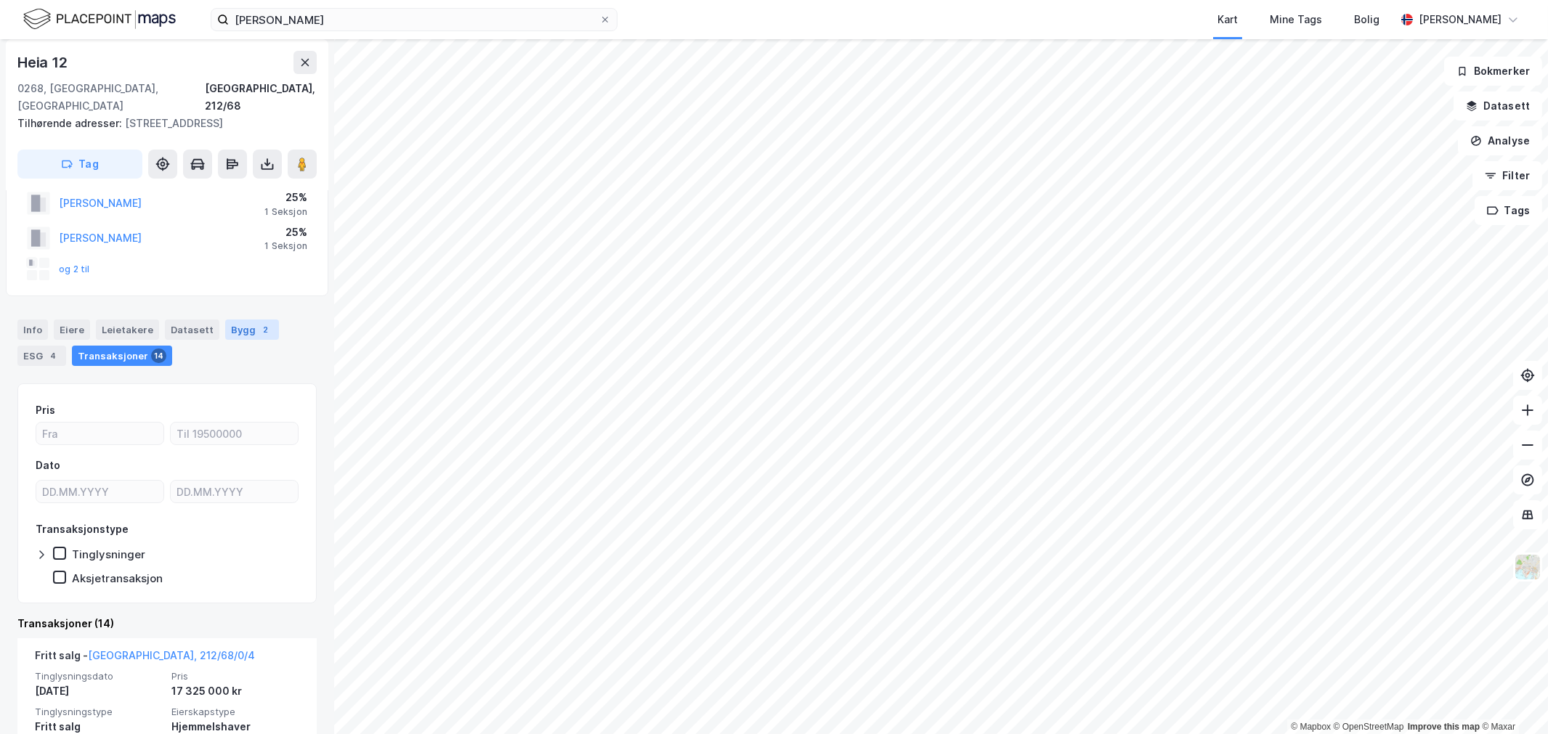
click at [227, 320] on div "Bygg 2" at bounding box center [252, 330] width 54 height 20
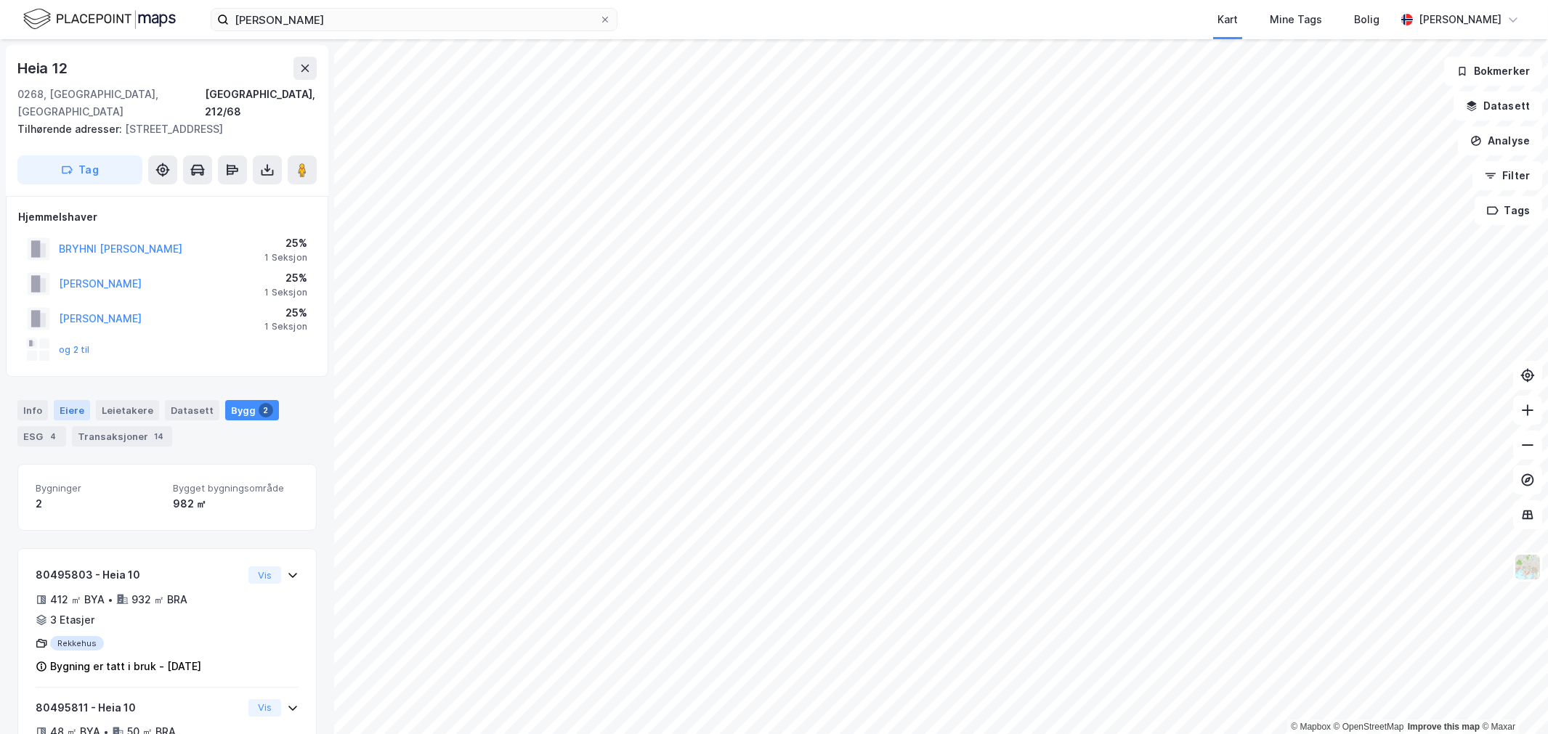
click at [78, 400] on div "Eiere" at bounding box center [72, 410] width 36 height 20
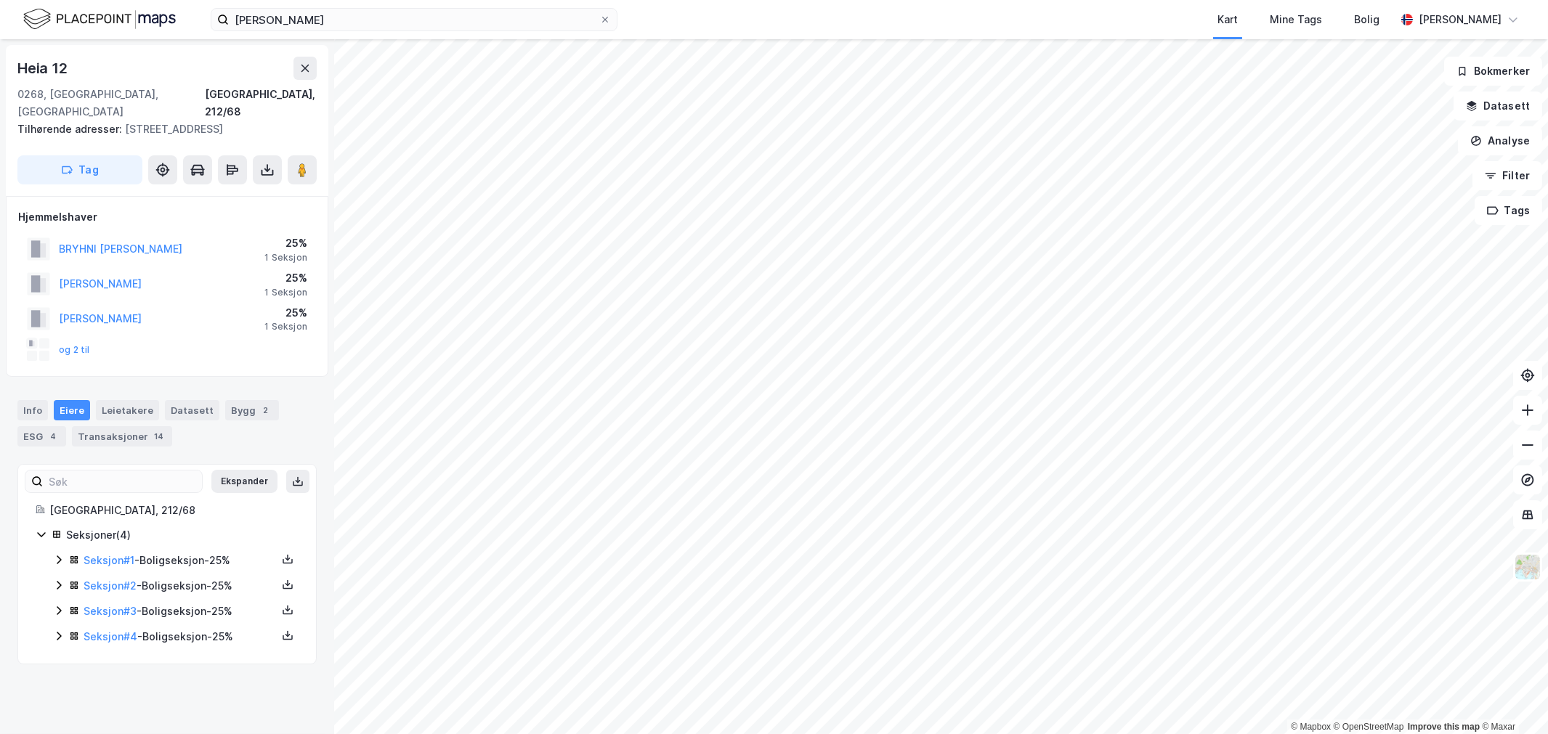
click at [60, 556] on icon at bounding box center [59, 560] width 4 height 9
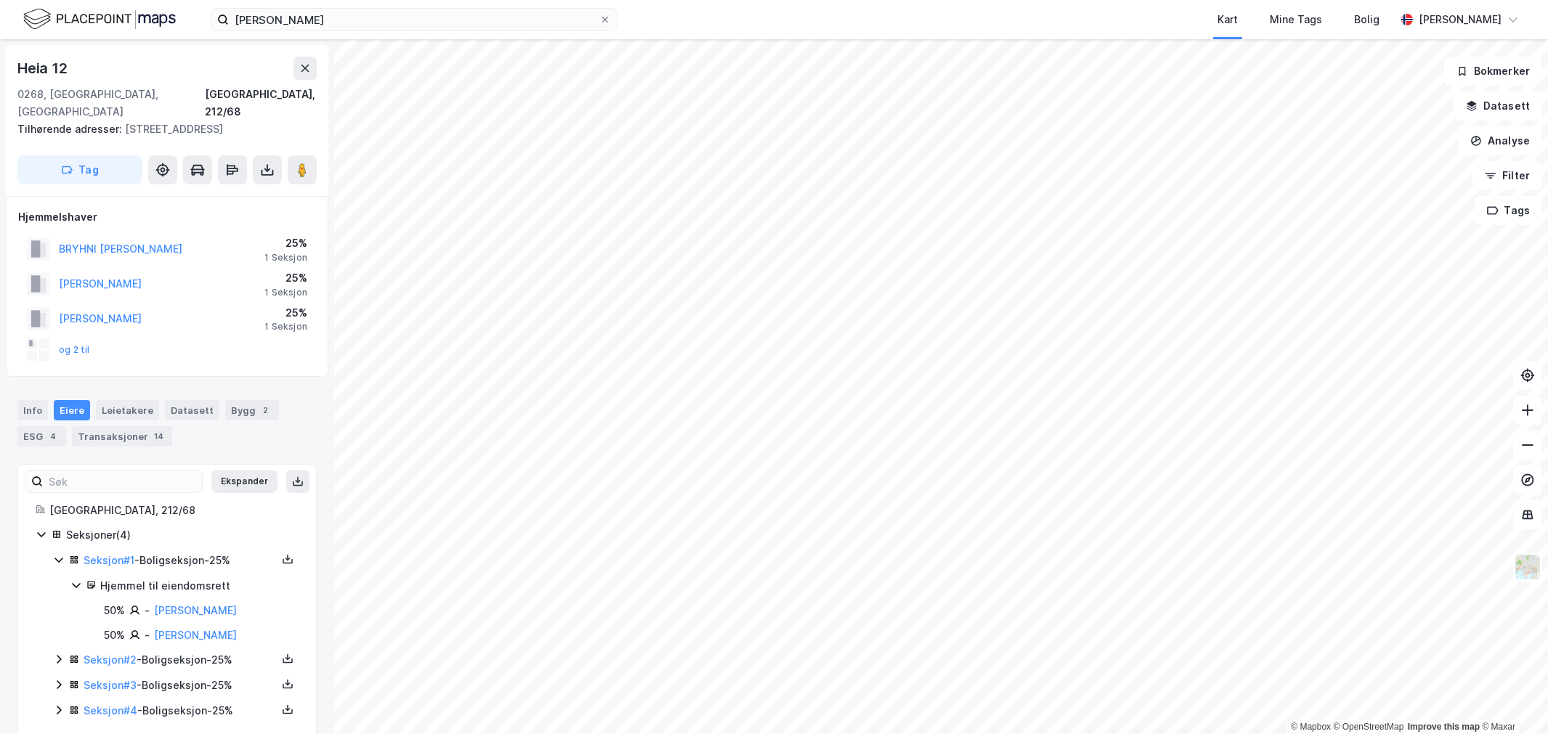
click at [57, 554] on icon at bounding box center [59, 560] width 12 height 12
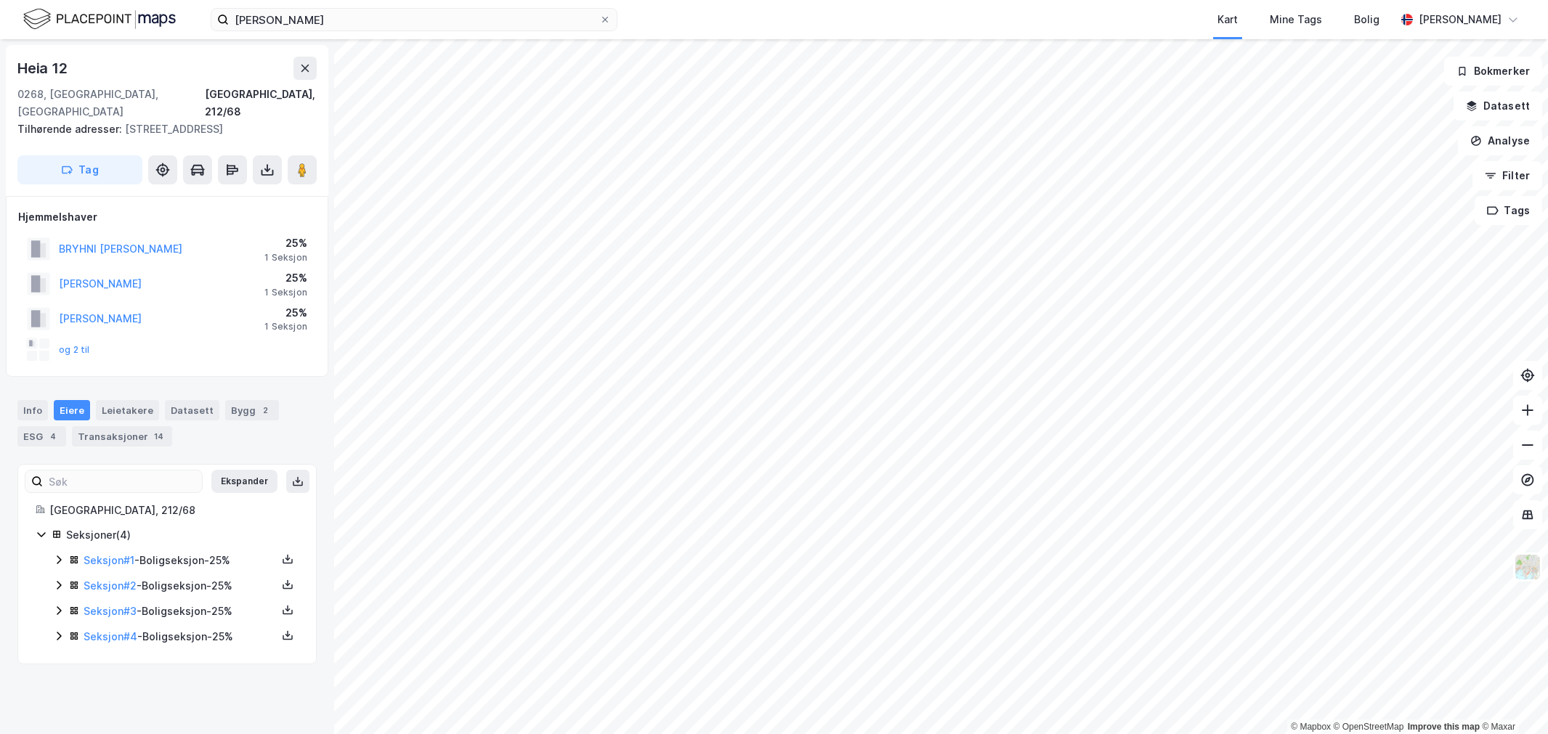
click at [49, 567] on div "Seksjoner ( 4 ) Seksjon # 1 - Boligseksjon - 25% Seksjon # 2 - Boligseksjon - 2…" at bounding box center [167, 587] width 263 height 120
click at [56, 580] on icon at bounding box center [59, 586] width 12 height 12
click at [56, 583] on icon at bounding box center [58, 585] width 8 height 5
click at [60, 605] on icon at bounding box center [59, 611] width 12 height 12
click at [61, 605] on icon at bounding box center [59, 611] width 12 height 12
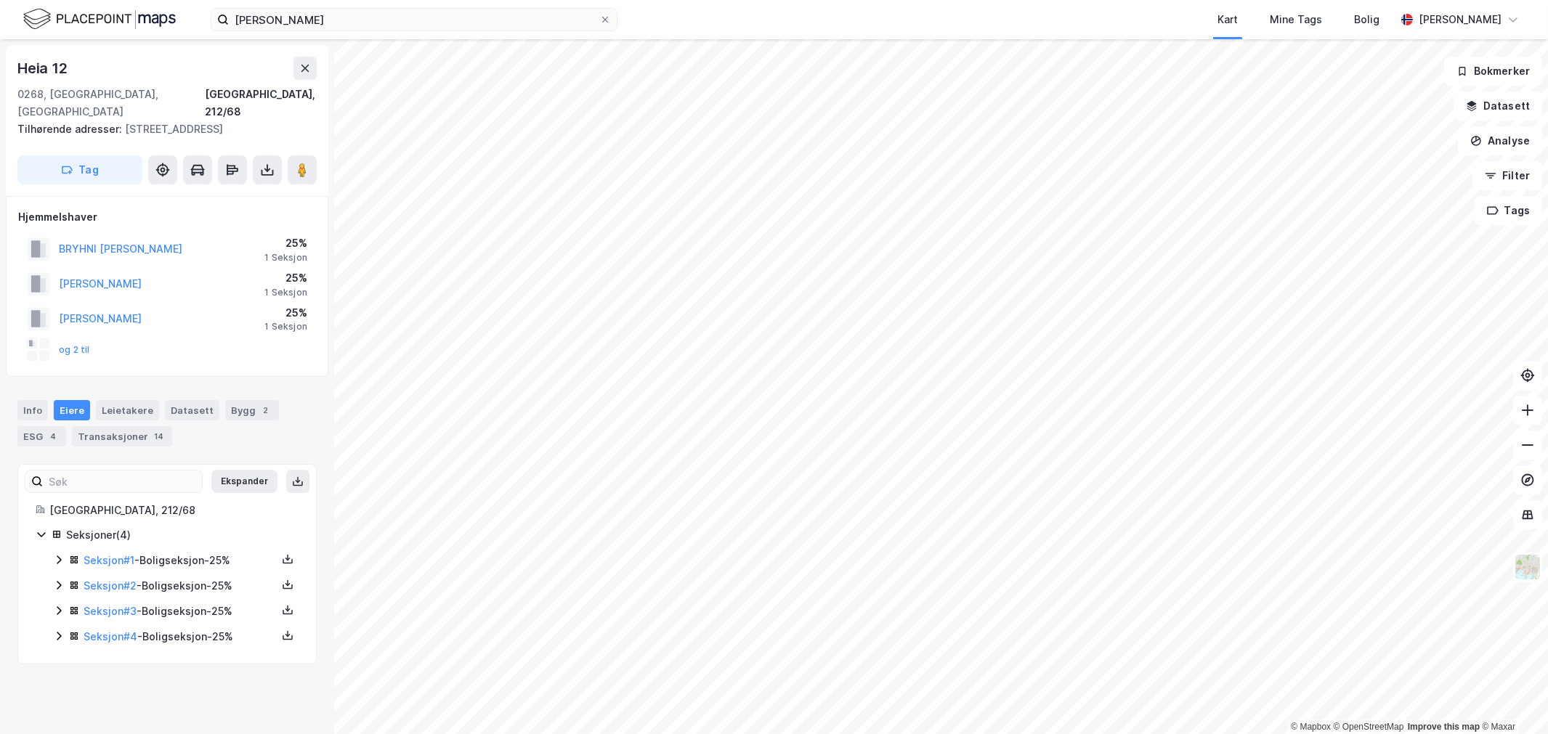
click at [59, 630] on icon at bounding box center [59, 636] width 12 height 12
click at [179, 681] on link "[PERSON_NAME]" at bounding box center [200, 687] width 83 height 12
